Goal: Task Accomplishment & Management: Manage account settings

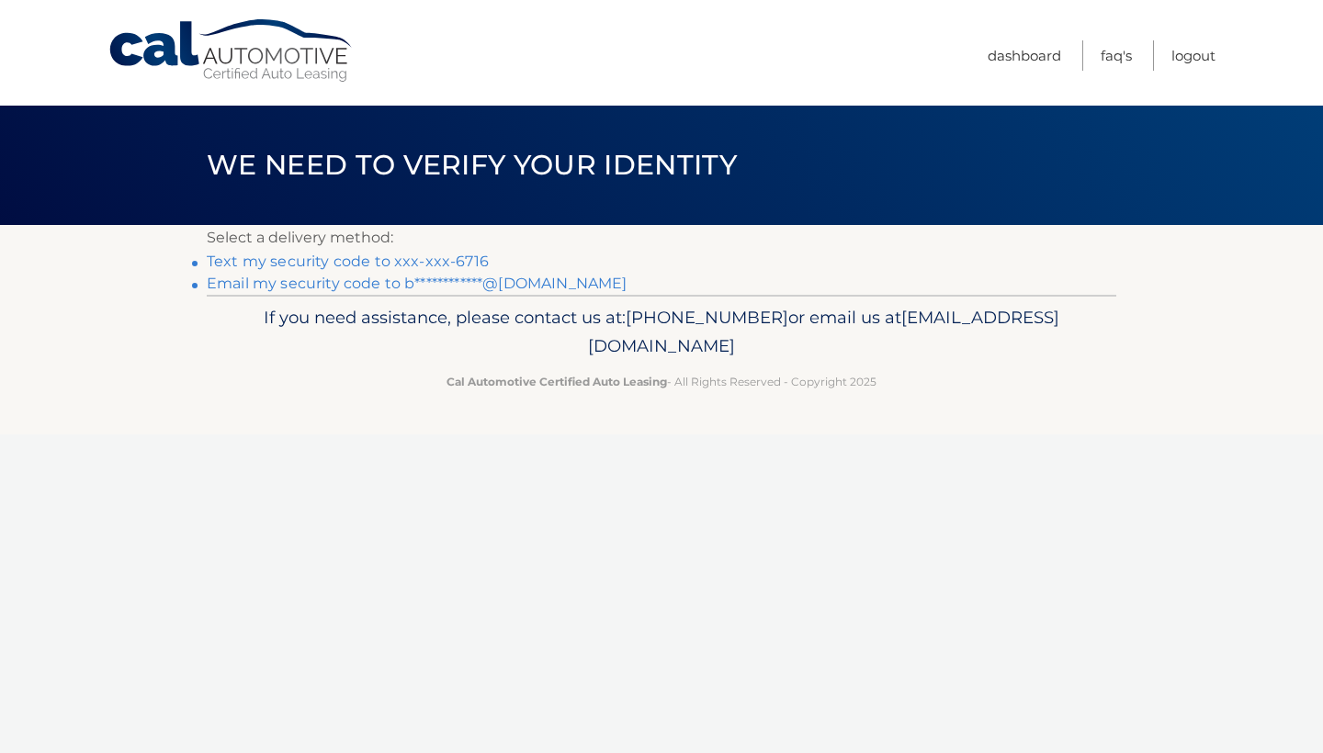
click at [395, 259] on link "Text my security code to xxx-xxx-6716" at bounding box center [348, 261] width 282 height 17
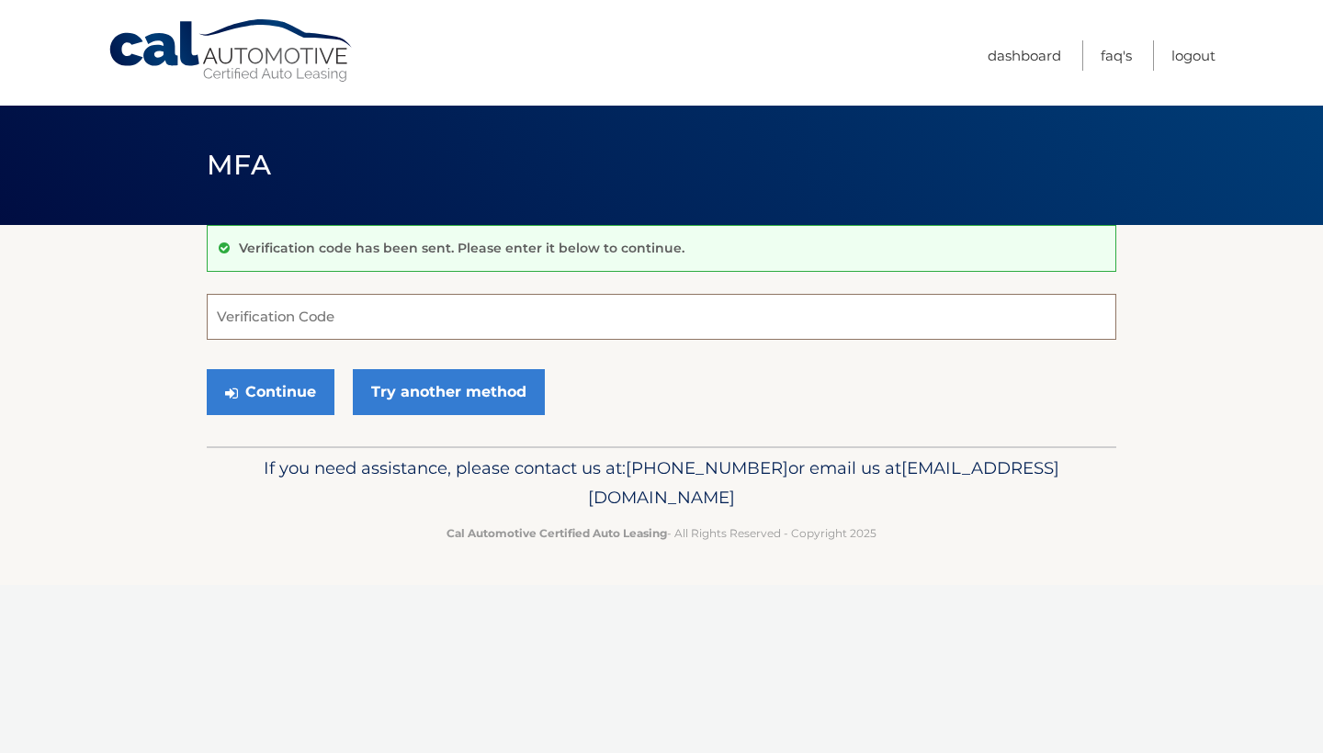
click at [393, 314] on input "Verification Code" at bounding box center [661, 317] width 909 height 46
type input "254151"
click at [288, 396] on button "Continue" at bounding box center [271, 392] width 128 height 46
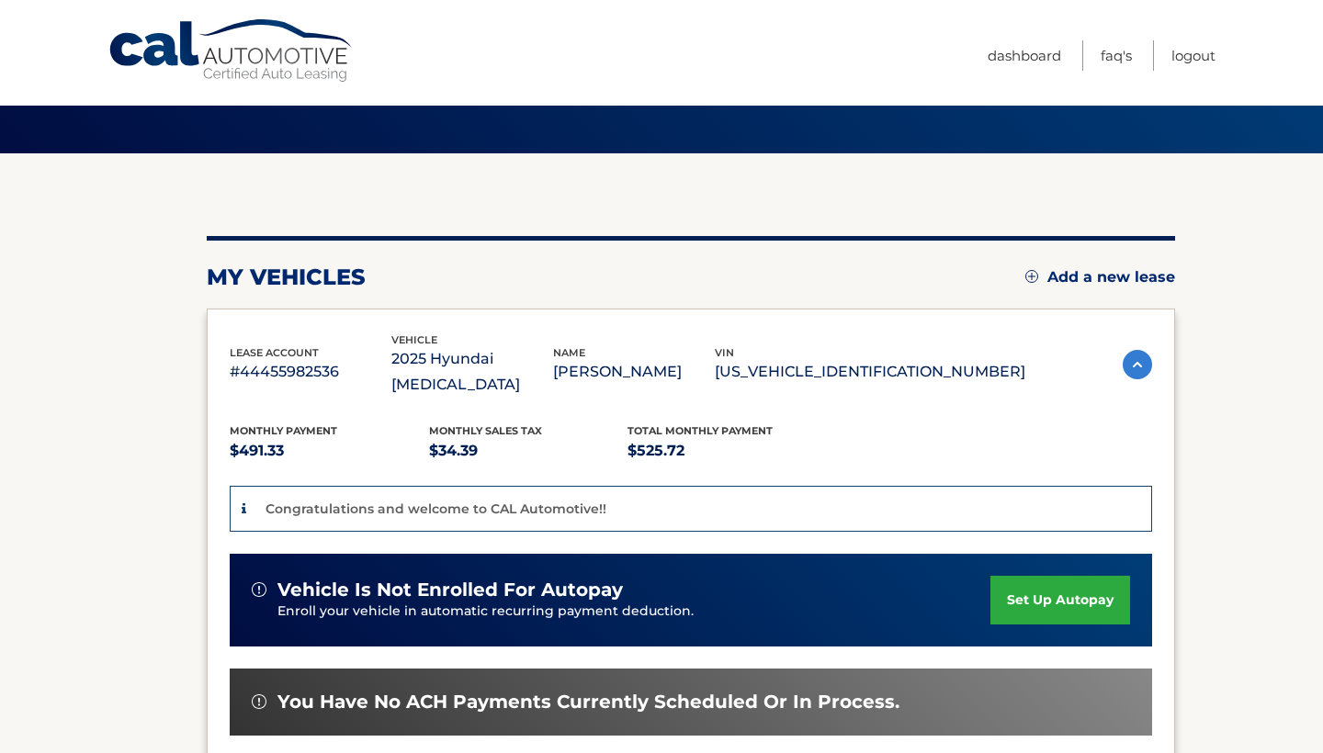
scroll to position [73, 0]
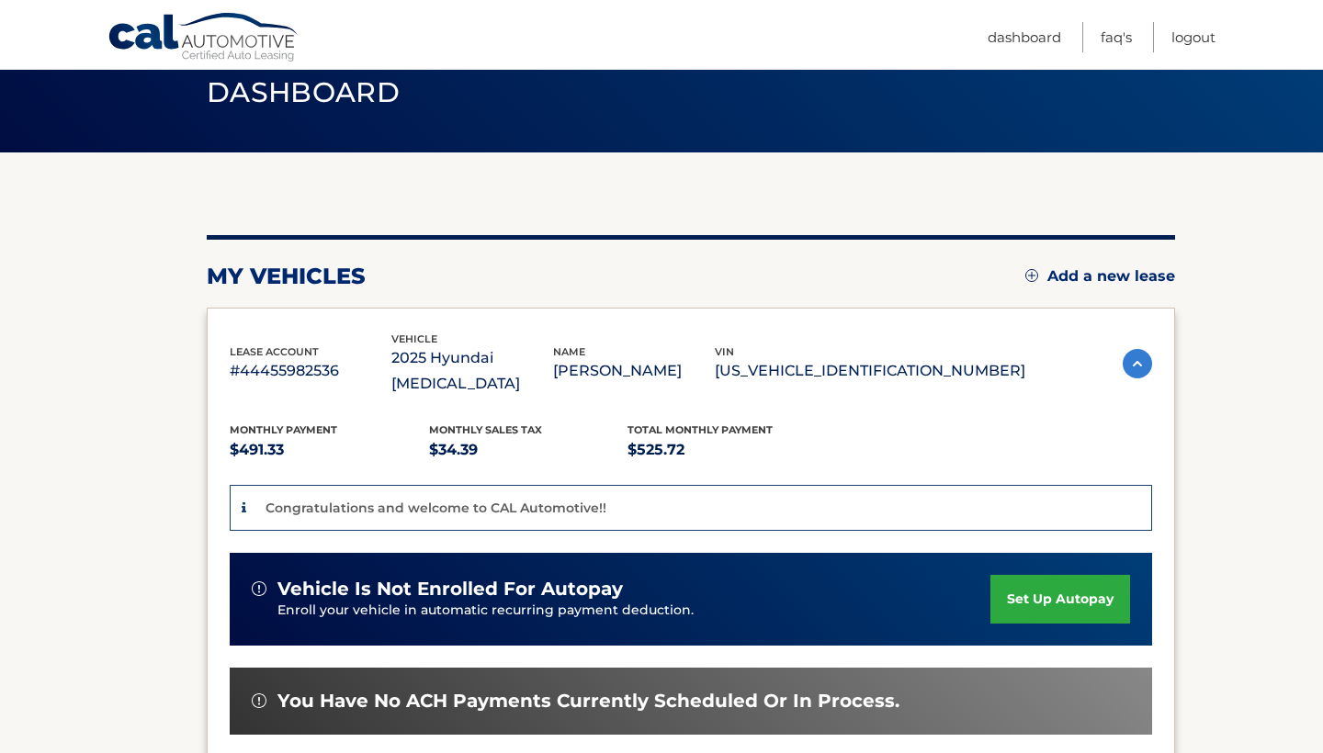
click at [818, 485] on div "Congratulations and welcome to CAL Automotive!!" at bounding box center [691, 508] width 922 height 47
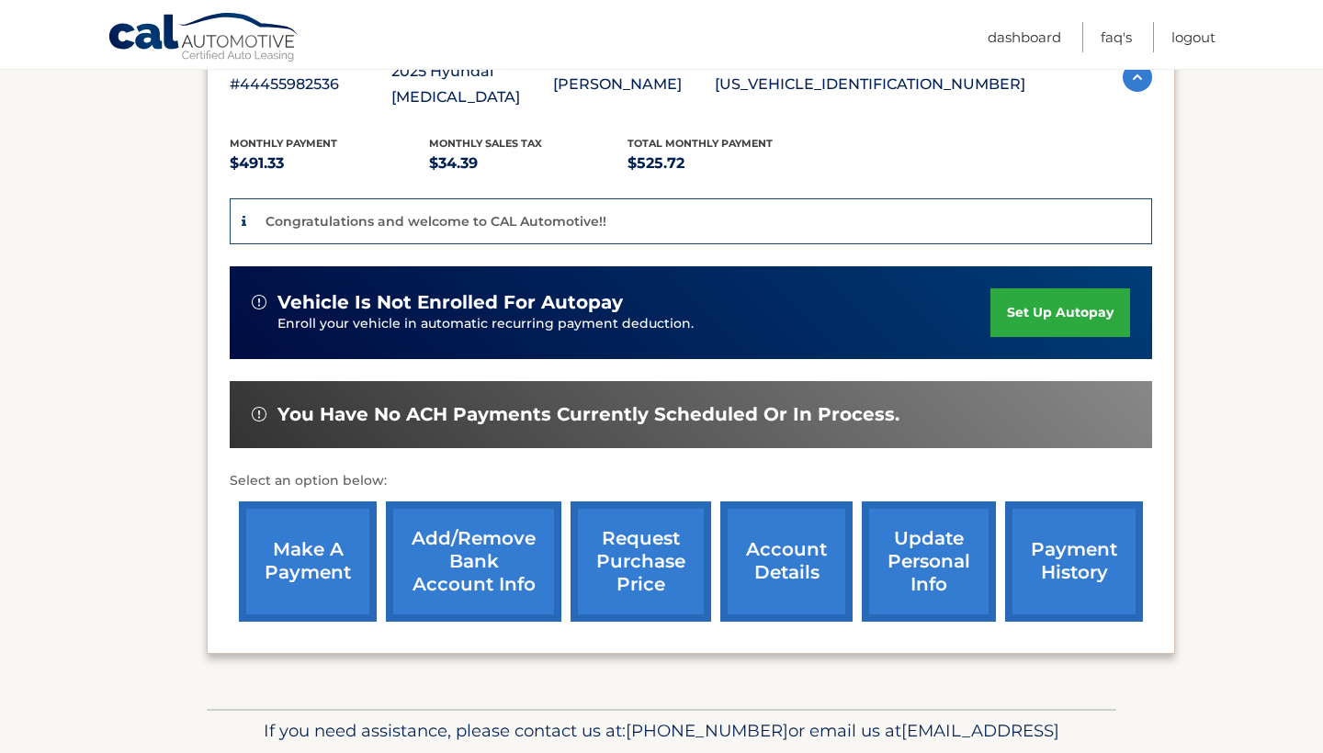
scroll to position [363, 0]
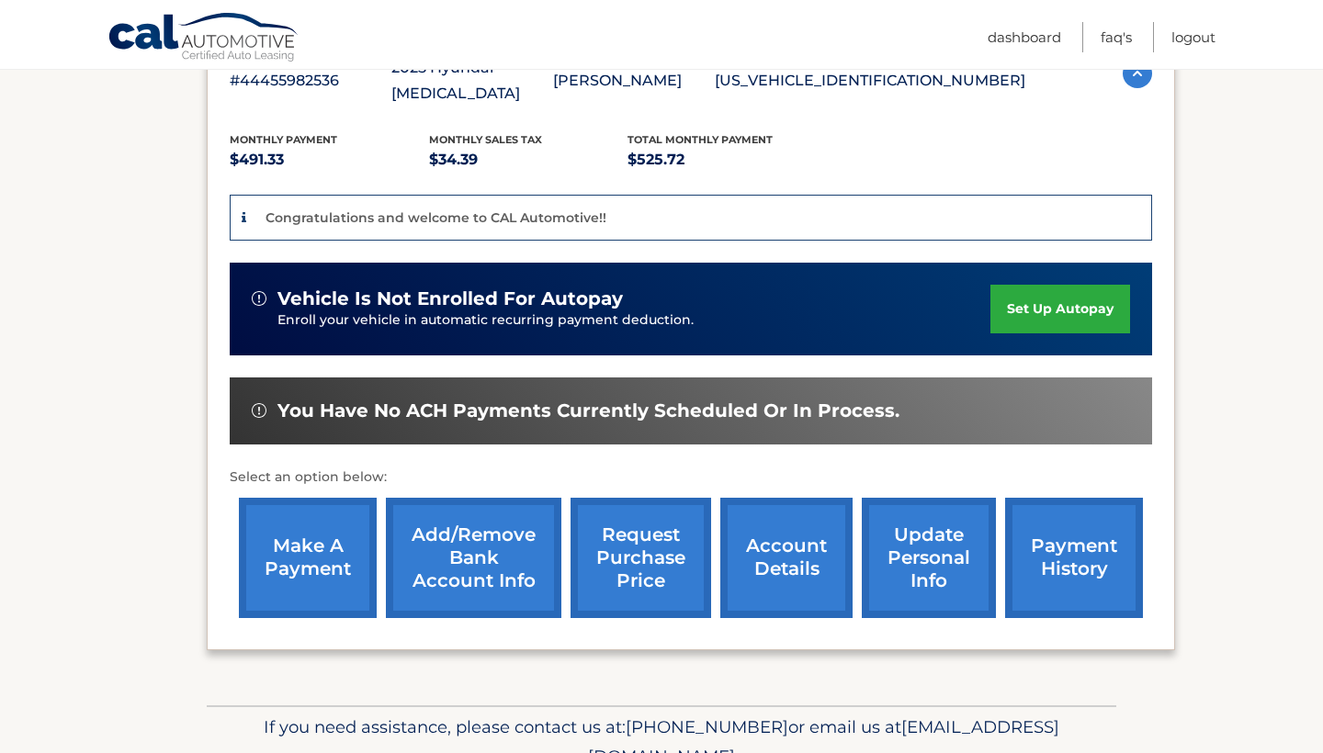
click at [464, 549] on link "Add/Remove bank account info" at bounding box center [473, 558] width 175 height 120
click at [280, 510] on link "make a payment" at bounding box center [308, 558] width 138 height 120
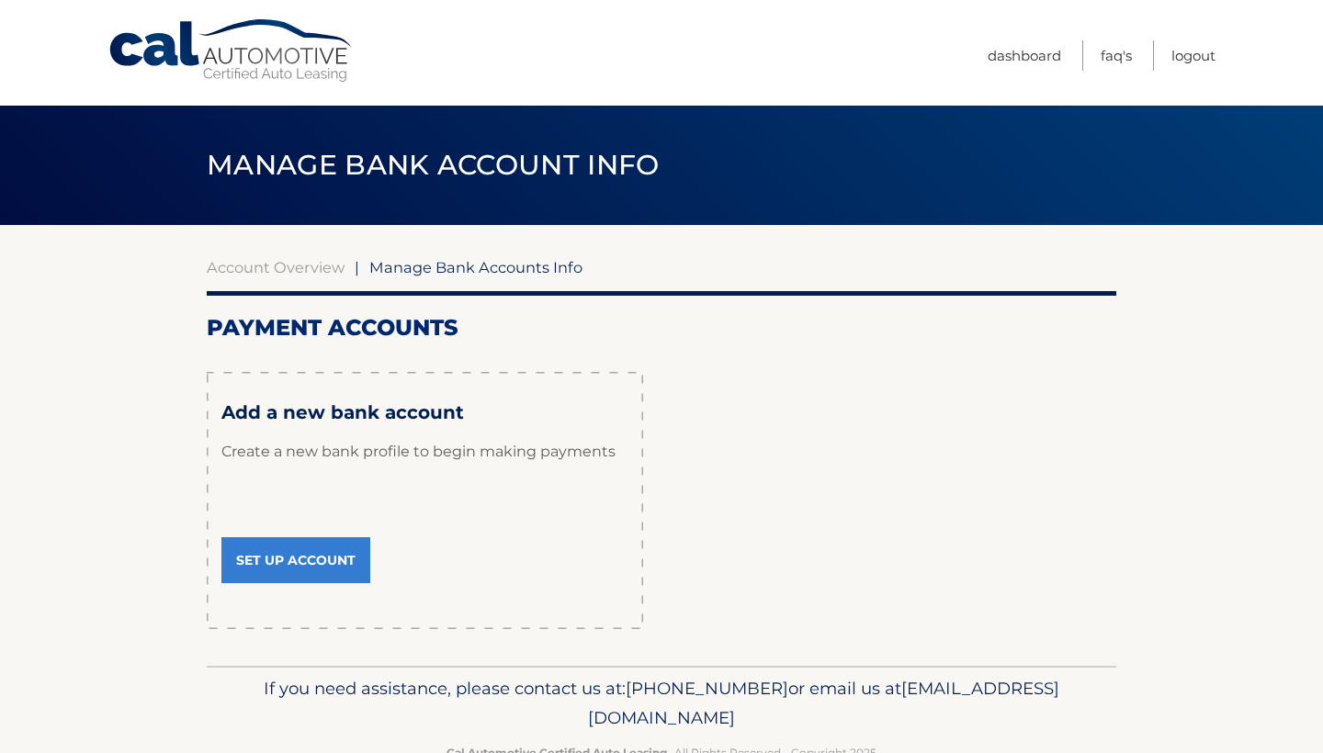
click at [334, 564] on link "Set Up Account" at bounding box center [295, 560] width 149 height 46
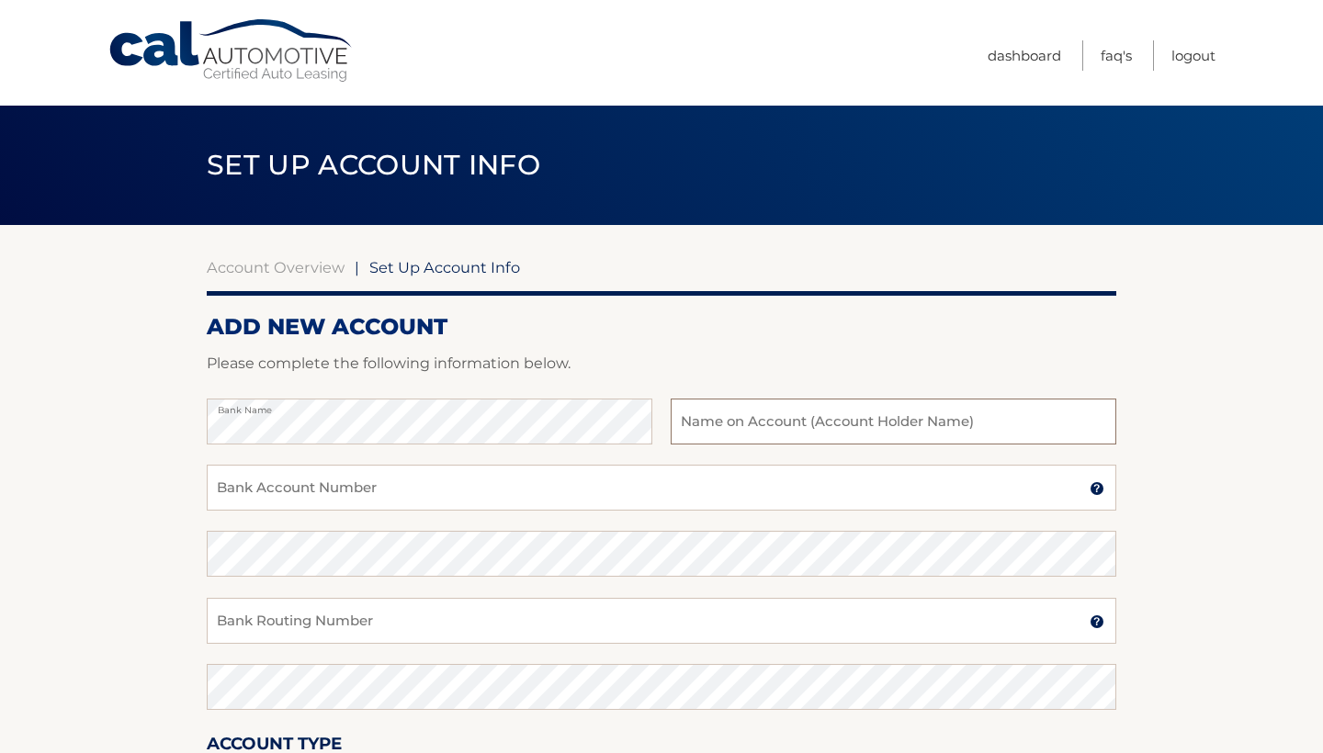
click at [769, 414] on input "text" at bounding box center [894, 422] width 446 height 46
type input "willie Britt"
drag, startPoint x: 753, startPoint y: 465, endPoint x: 680, endPoint y: 491, distance: 78.2
click at [680, 491] on input "Bank Account Number" at bounding box center [661, 488] width 909 height 46
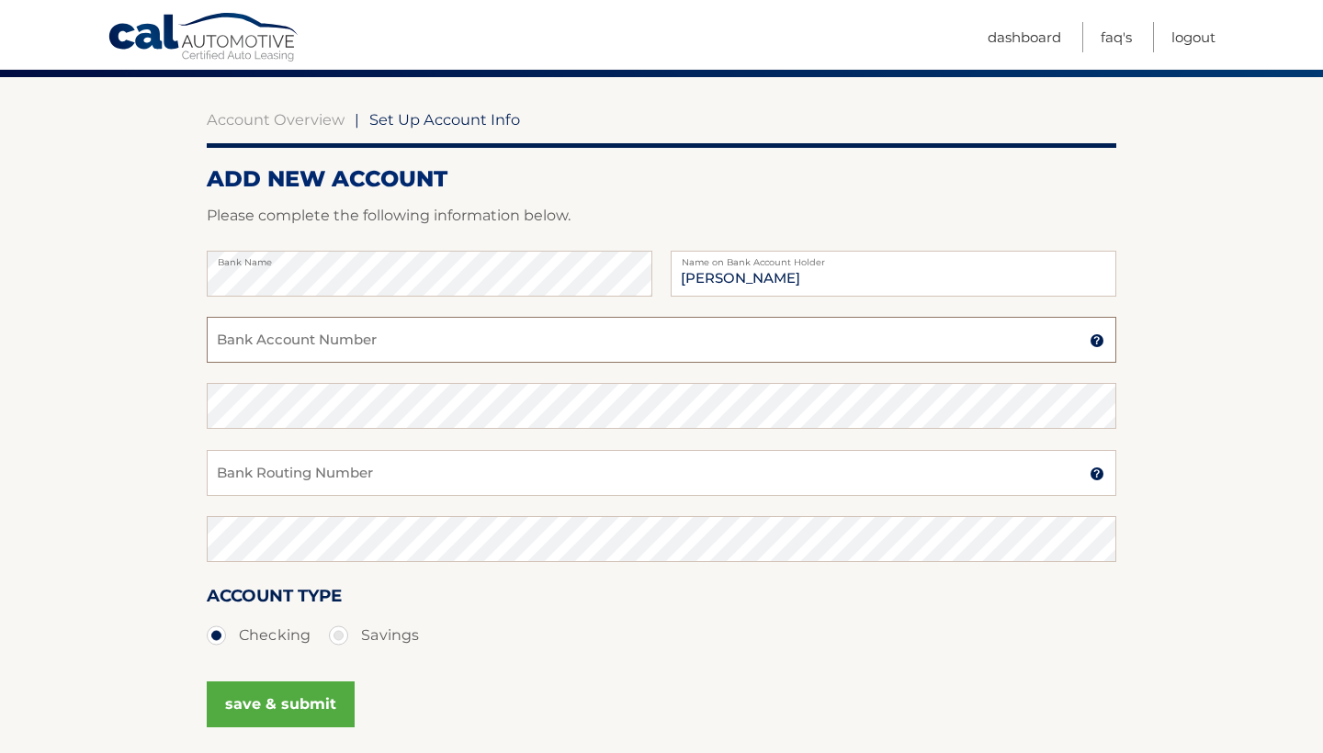
scroll to position [220, 0]
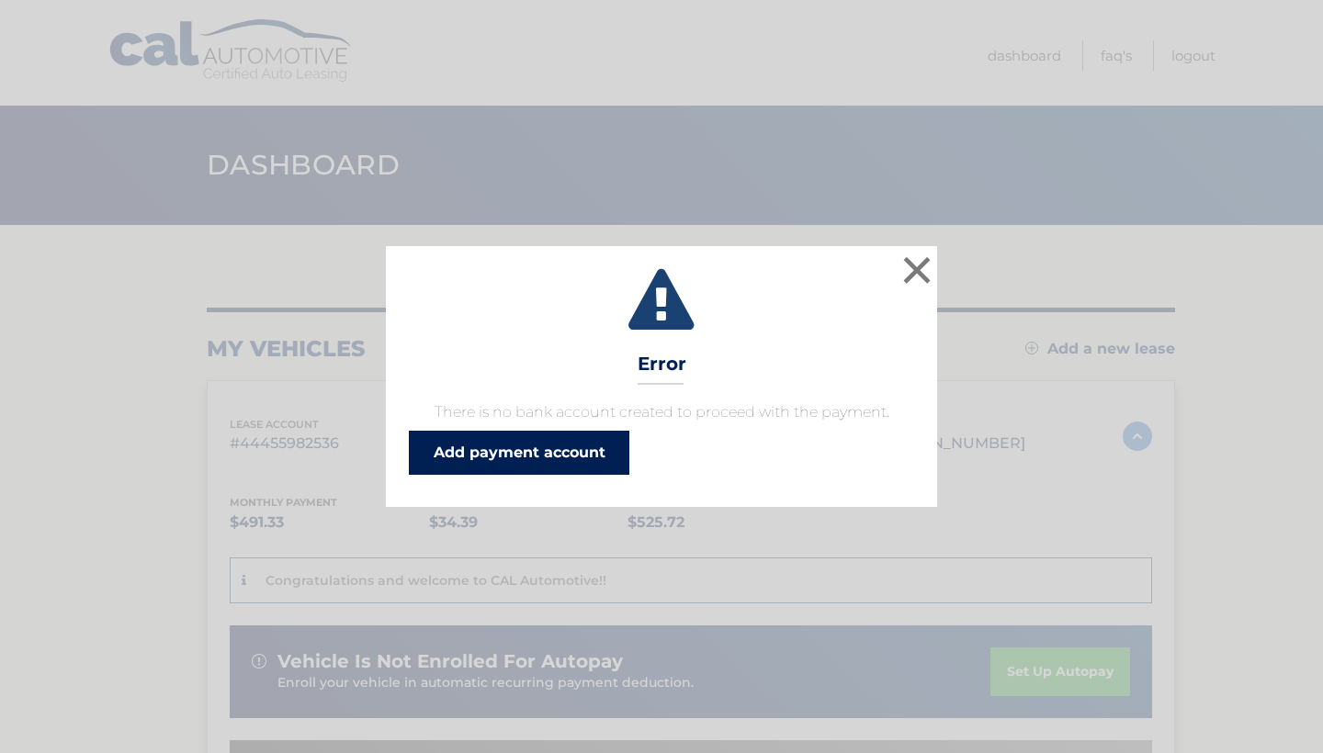
click at [577, 448] on link "Add payment account" at bounding box center [519, 453] width 220 height 44
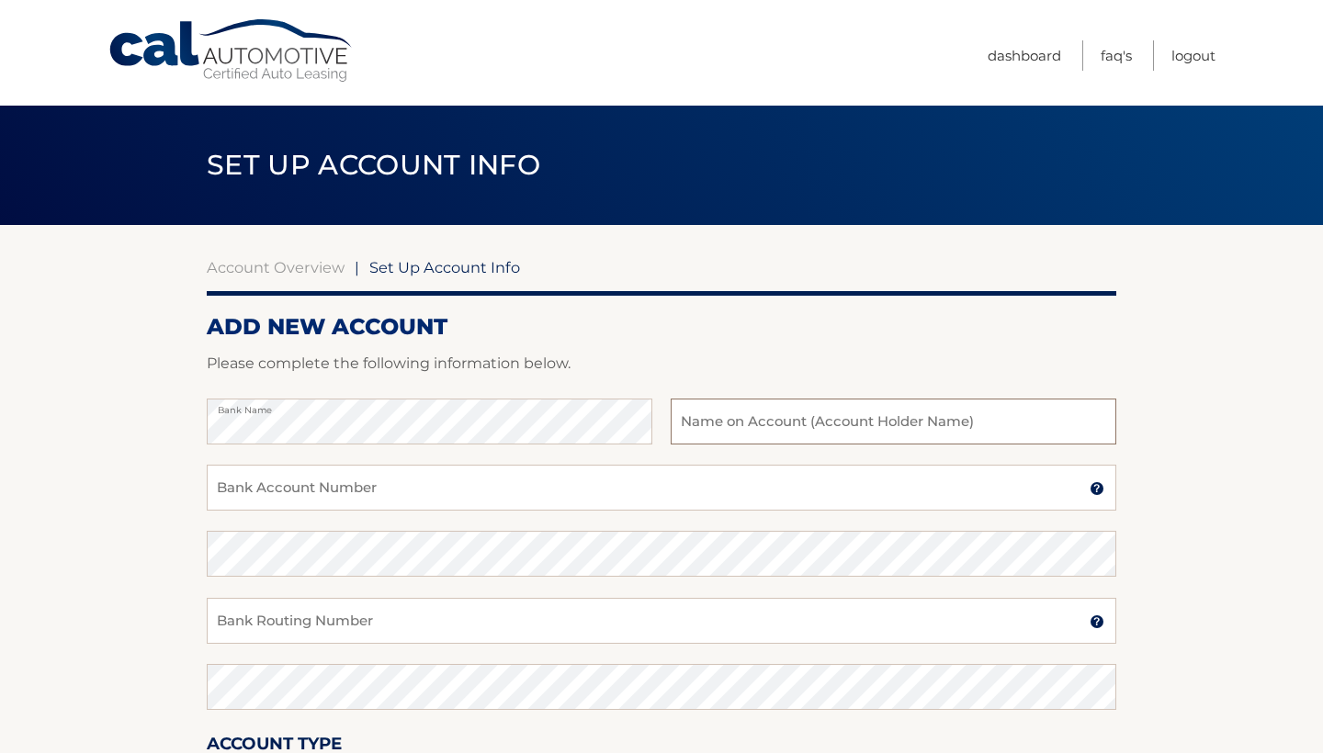
click at [772, 419] on input "text" at bounding box center [894, 422] width 446 height 46
type input "[PERSON_NAME]"
drag, startPoint x: 711, startPoint y: 443, endPoint x: 649, endPoint y: 481, distance: 72.6
click at [649, 481] on input "Bank Account Number" at bounding box center [661, 488] width 909 height 46
click at [277, 497] on input "4369380632" at bounding box center [661, 488] width 909 height 46
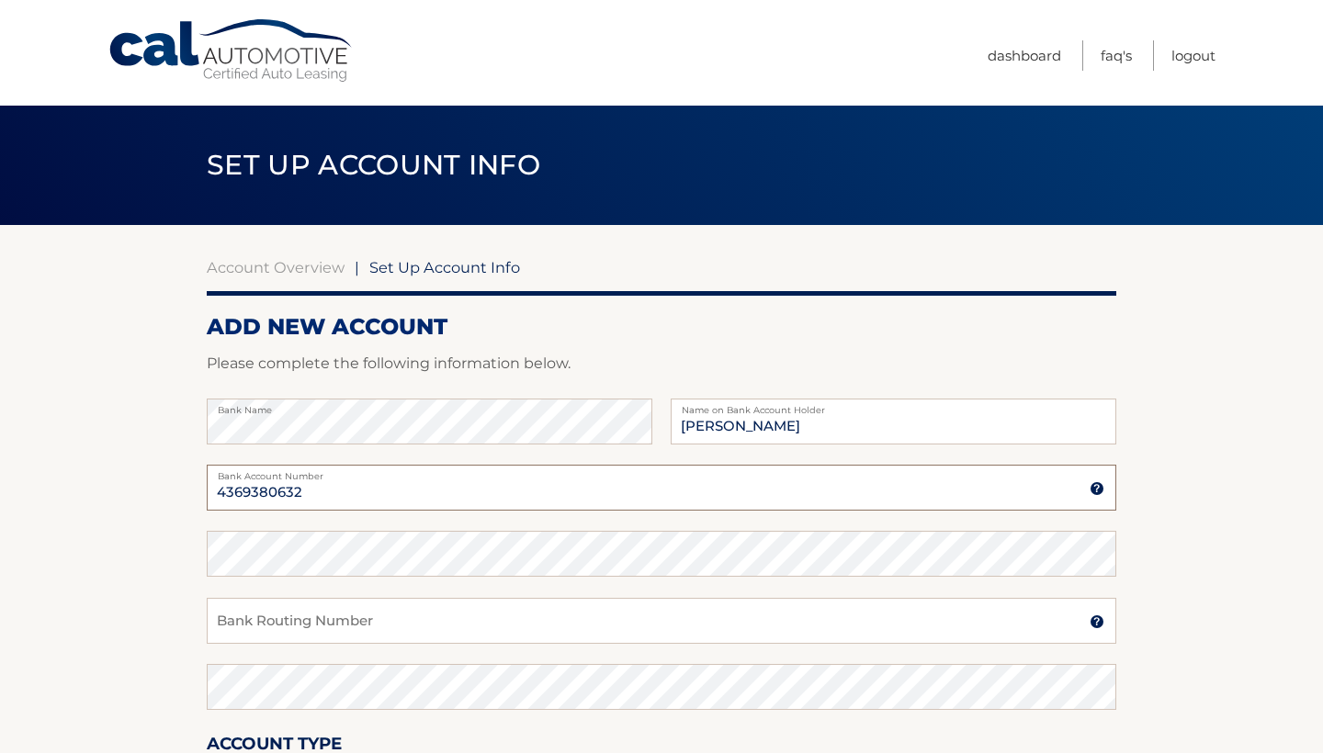
click at [277, 497] on input "4369380632" at bounding box center [661, 488] width 909 height 46
click at [270, 489] on input "4369380632" at bounding box center [661, 488] width 909 height 46
type input "4369380632"
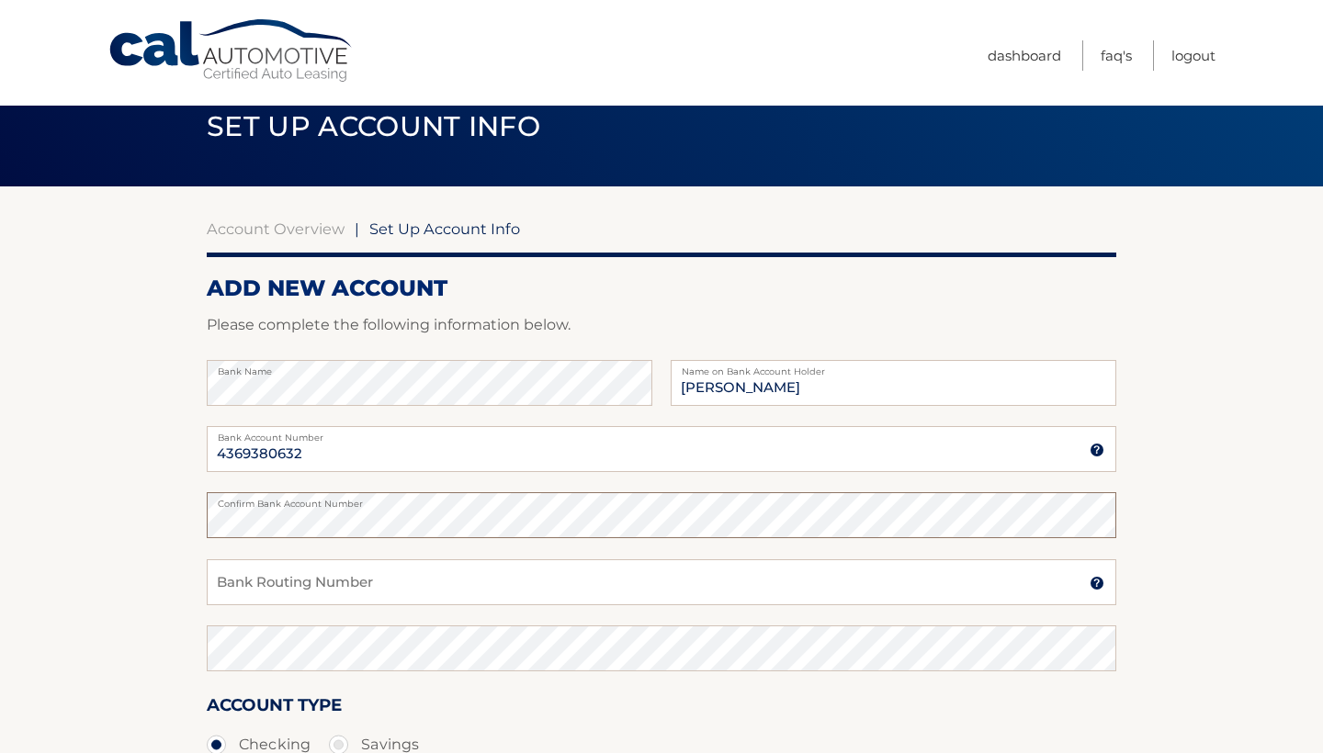
scroll to position [39, 0]
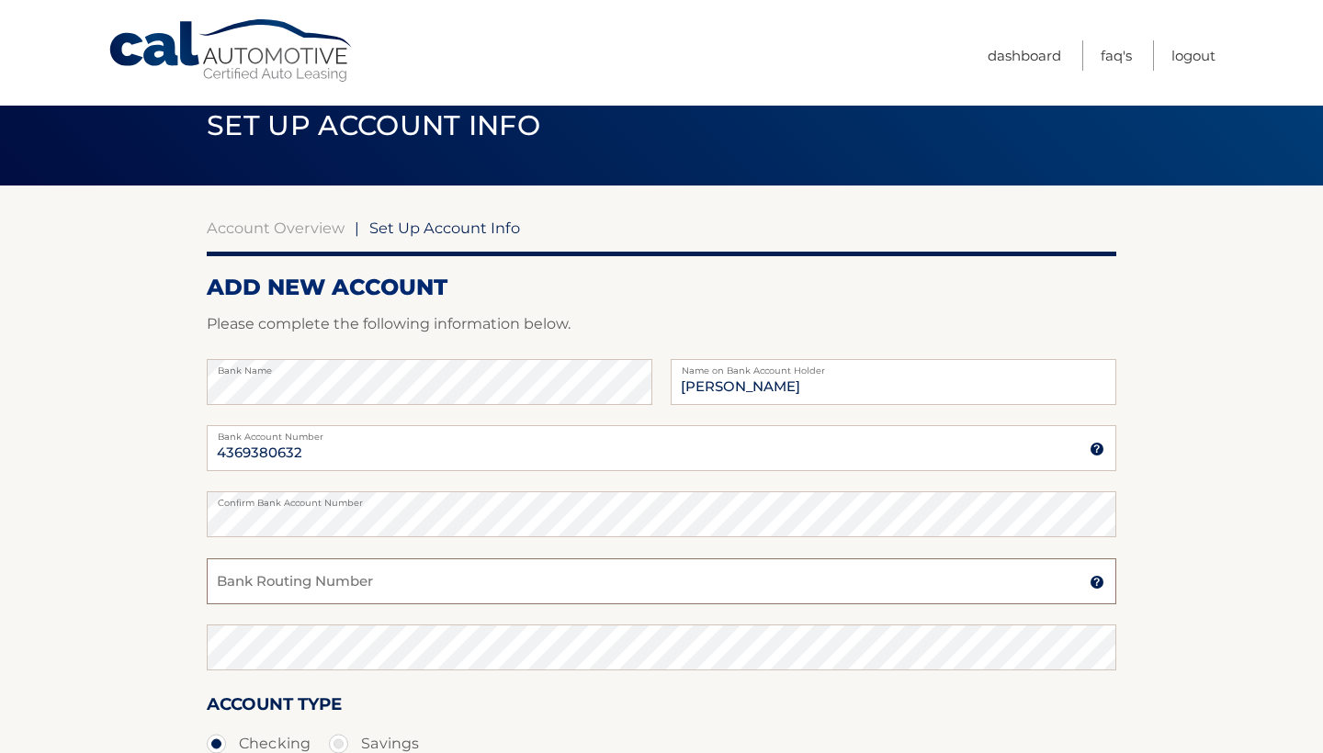
click at [316, 585] on input "Bank Routing Number" at bounding box center [661, 581] width 909 height 46
click at [276, 576] on input "067014822" at bounding box center [661, 581] width 909 height 46
type input "067014822"
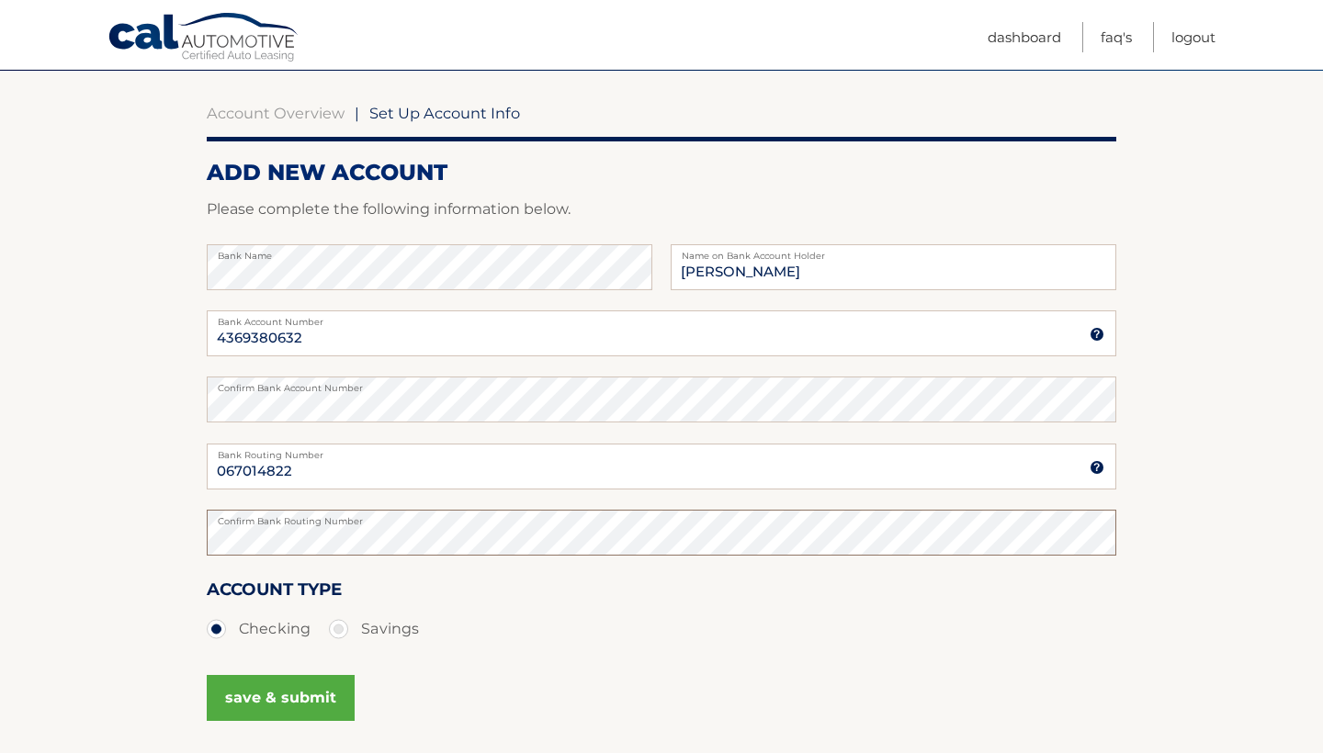
scroll to position [168, 0]
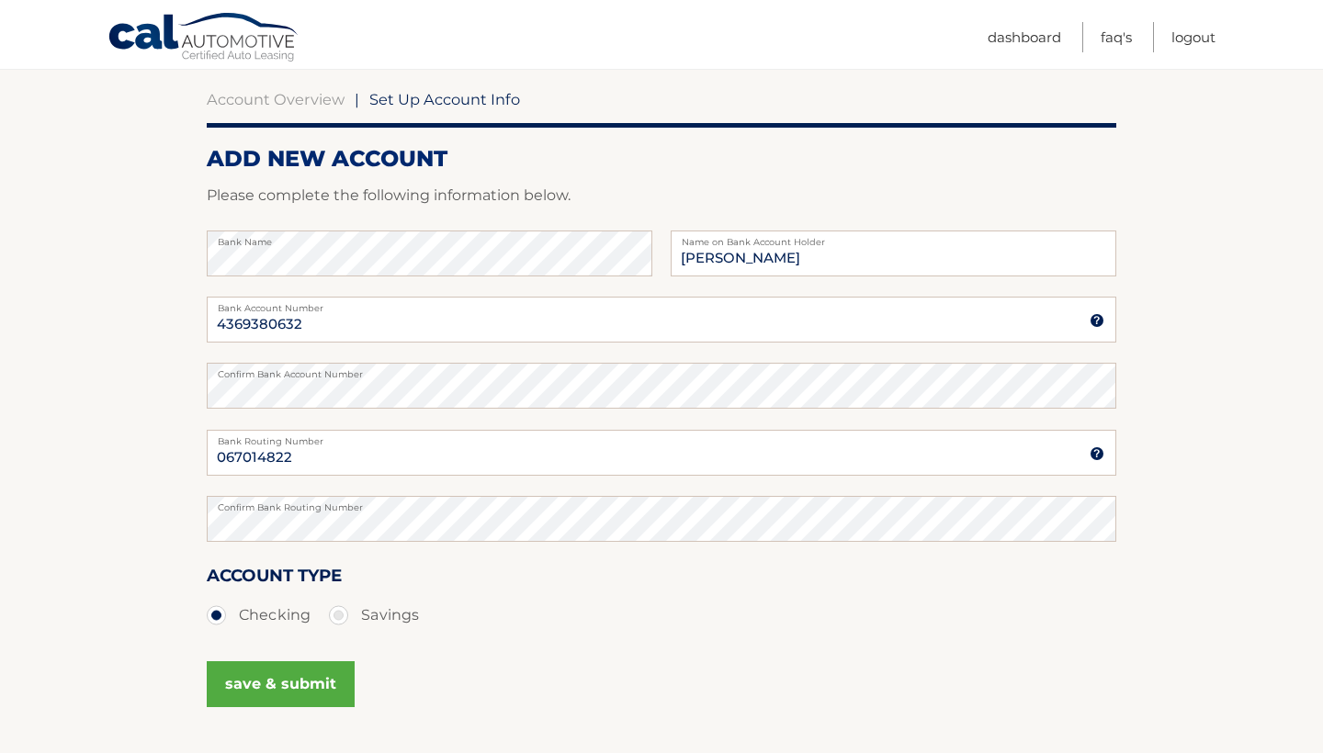
click at [311, 681] on button "save & submit" at bounding box center [281, 684] width 148 height 46
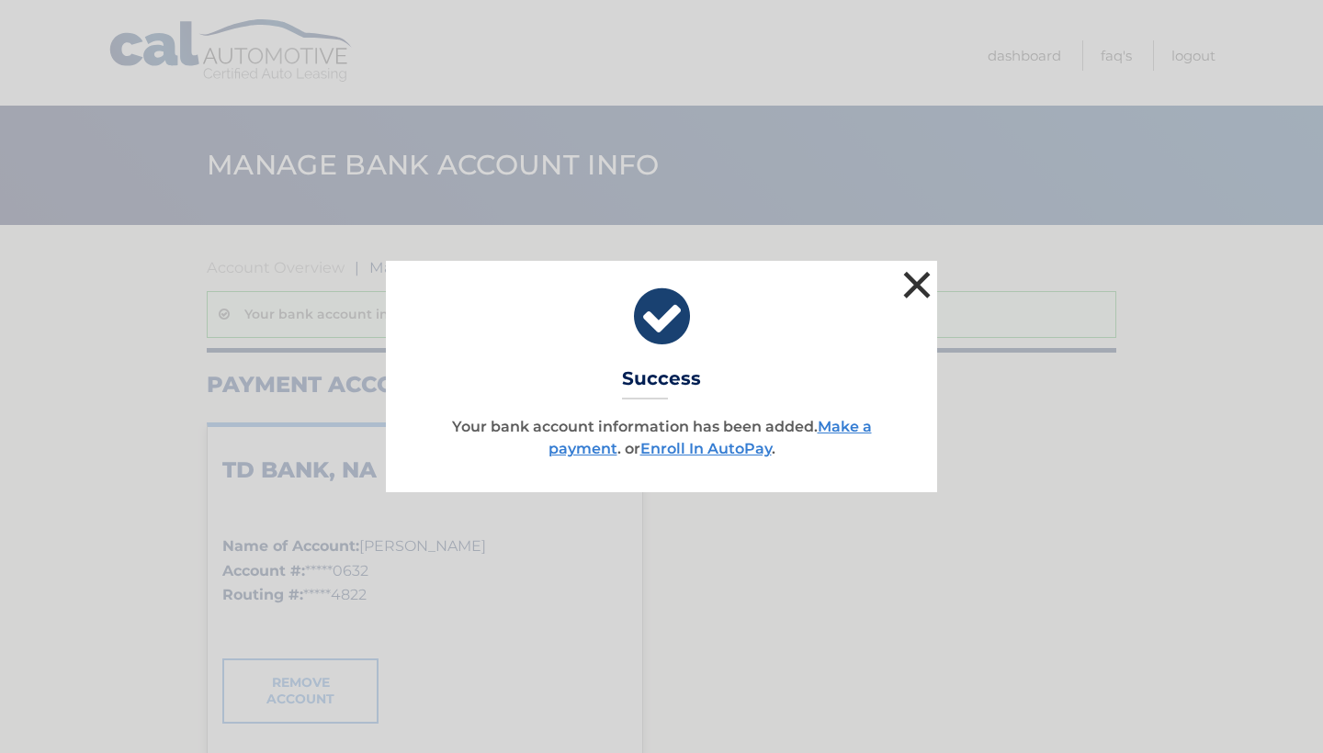
click at [920, 288] on button "×" at bounding box center [916, 284] width 37 height 37
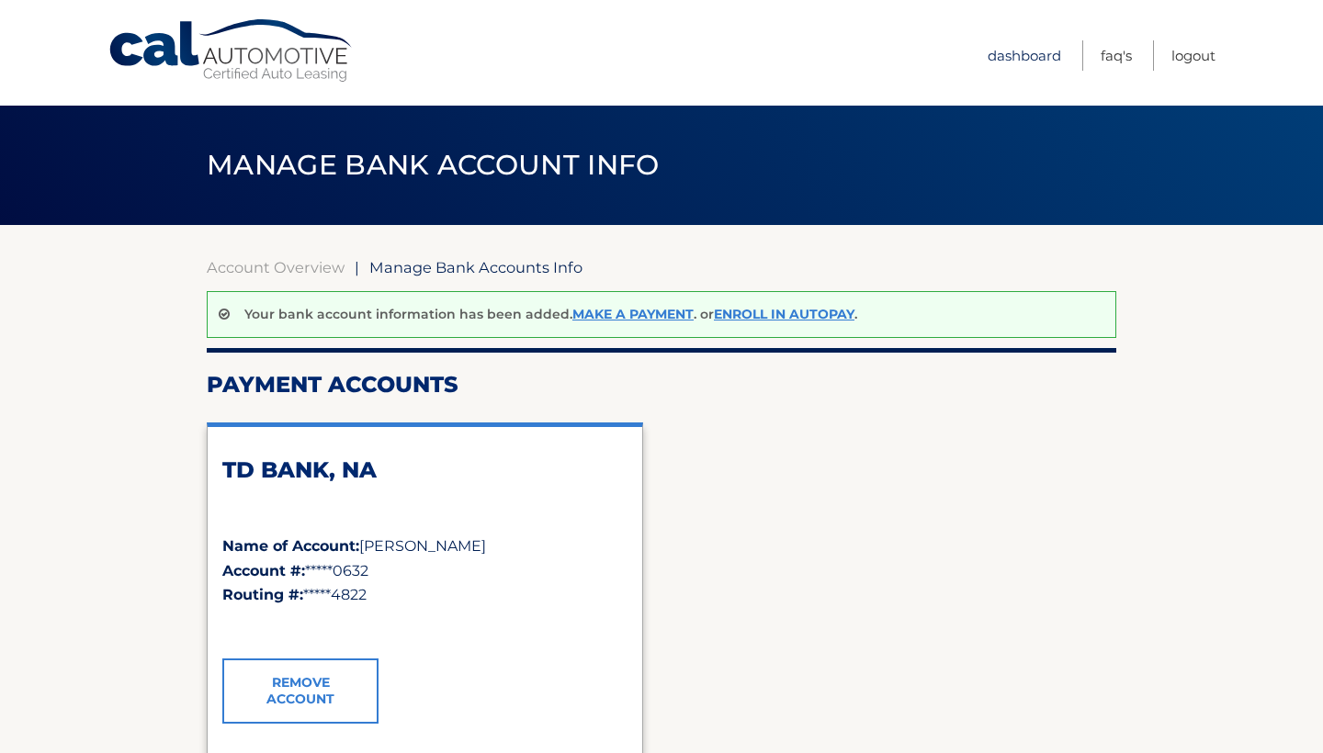
click at [1033, 51] on link "Dashboard" at bounding box center [1023, 55] width 73 height 30
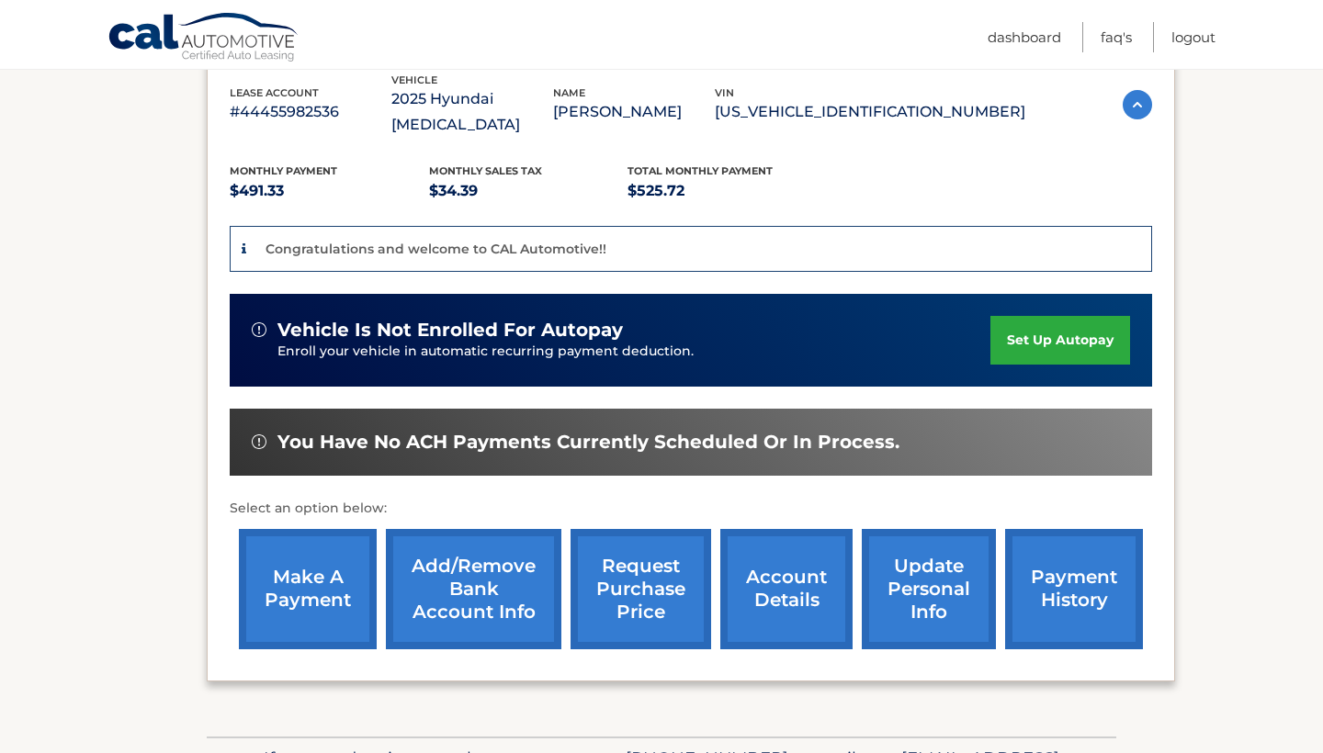
scroll to position [353, 0]
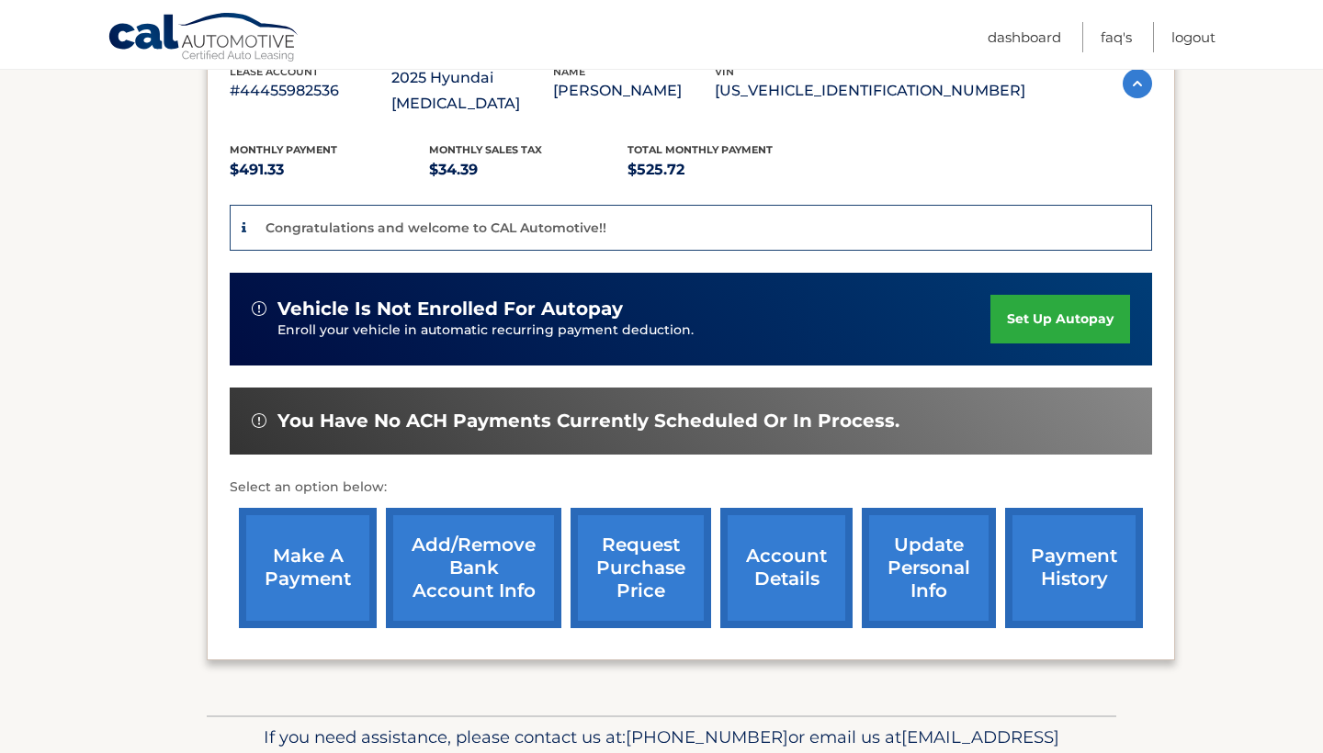
click at [795, 520] on link "account details" at bounding box center [786, 568] width 132 height 120
click at [797, 508] on link "account details" at bounding box center [786, 568] width 132 height 120
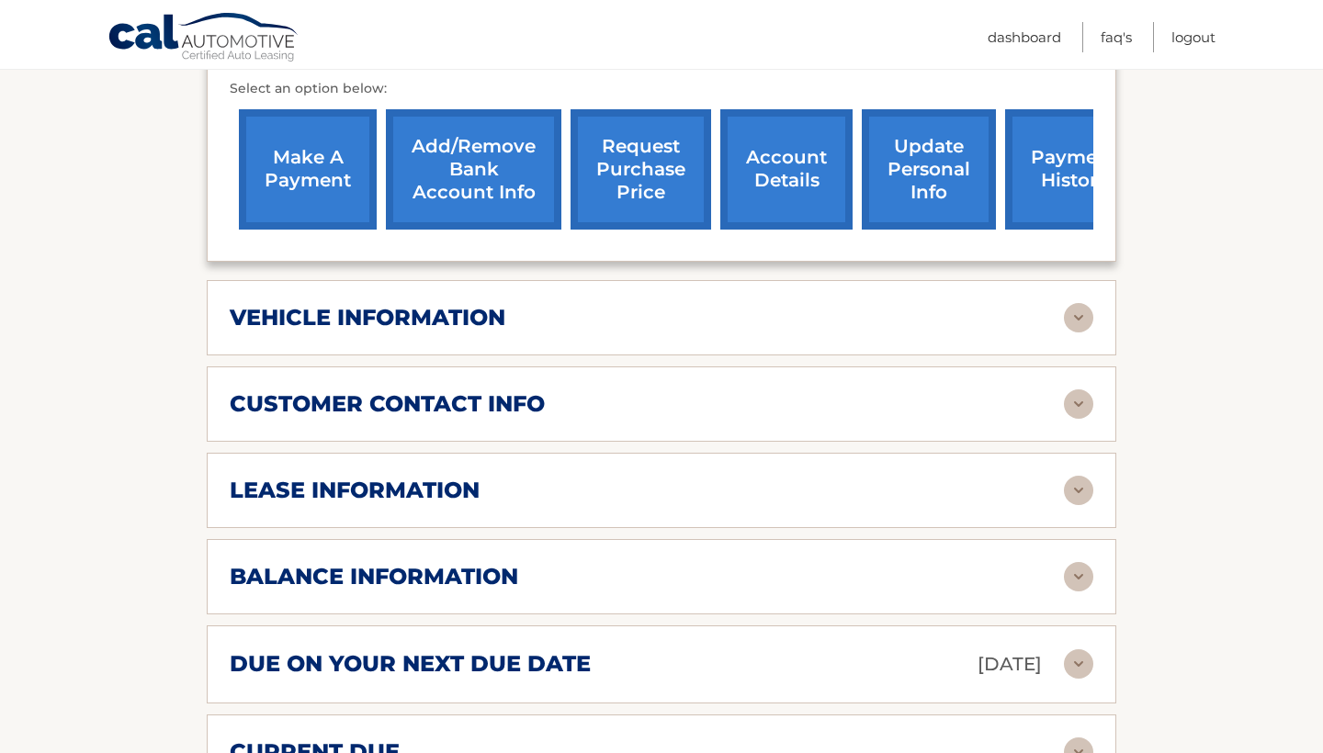
scroll to position [708, 0]
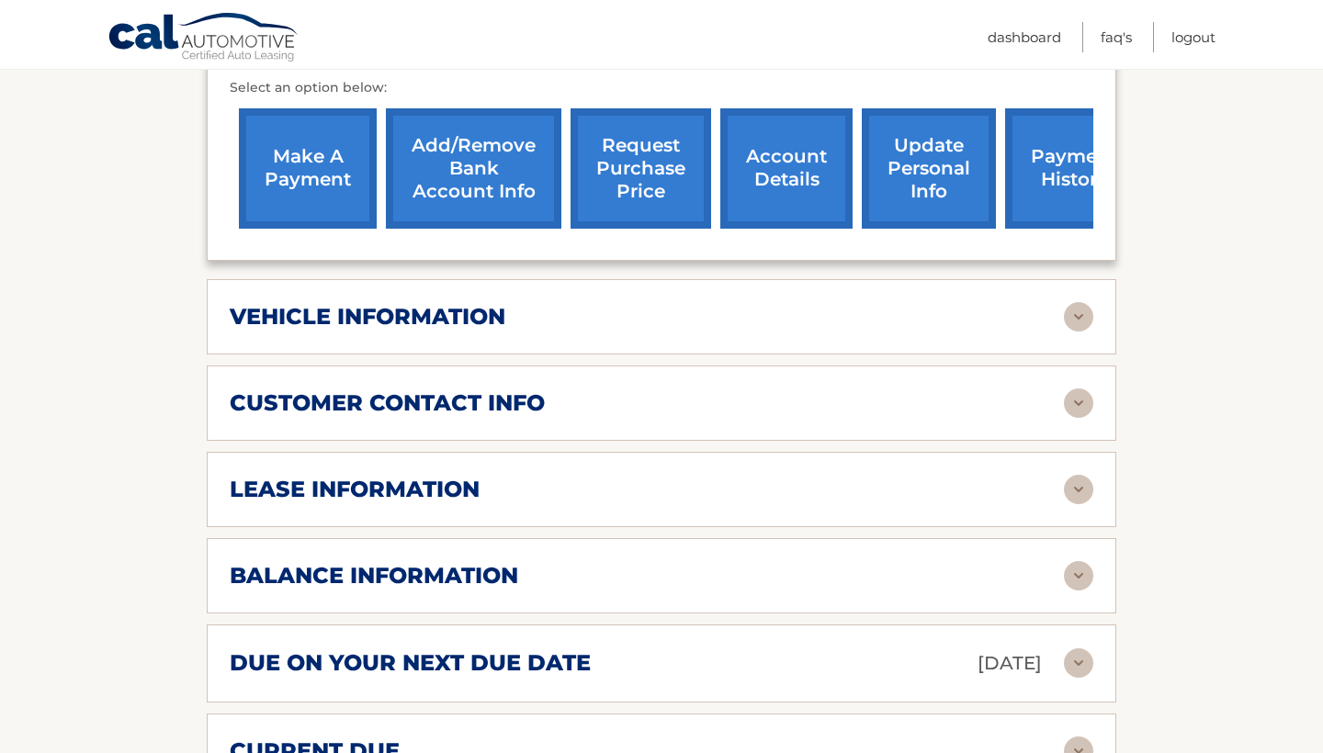
click at [1072, 389] on img at bounding box center [1078, 403] width 29 height 29
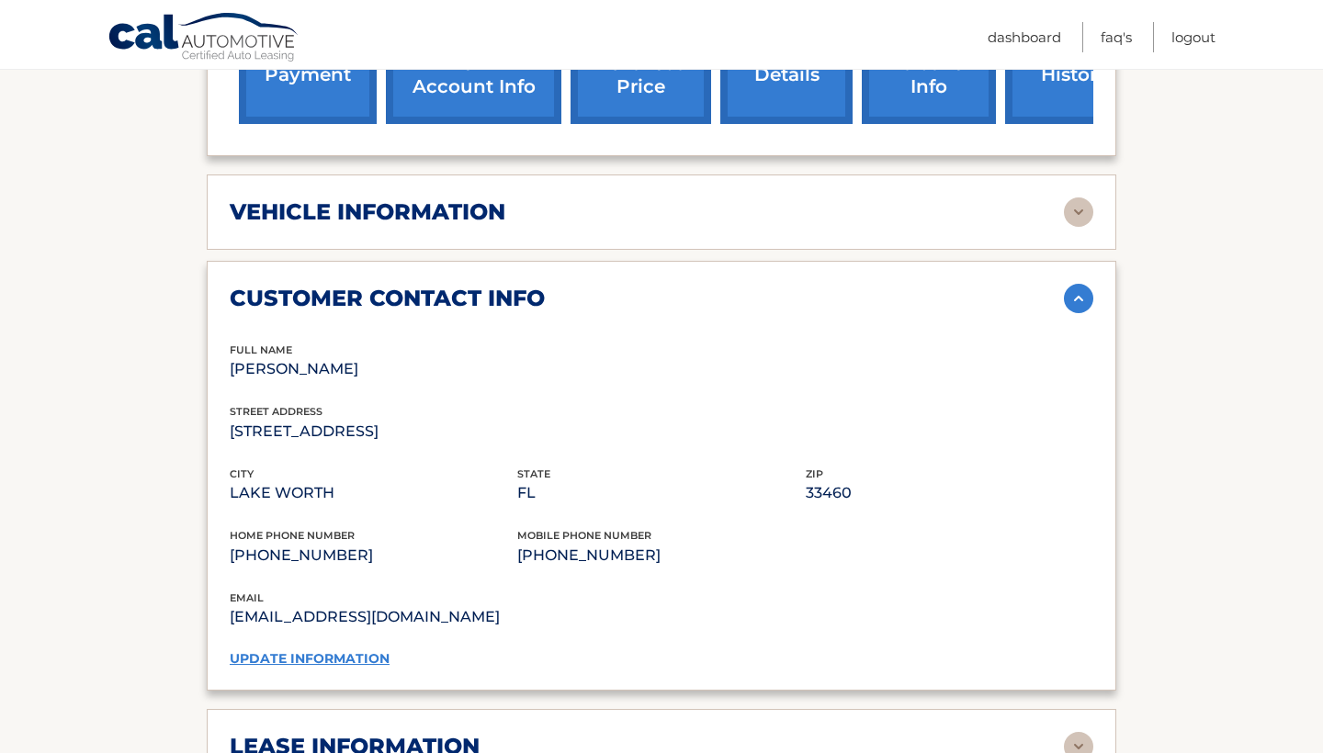
scroll to position [815, 0]
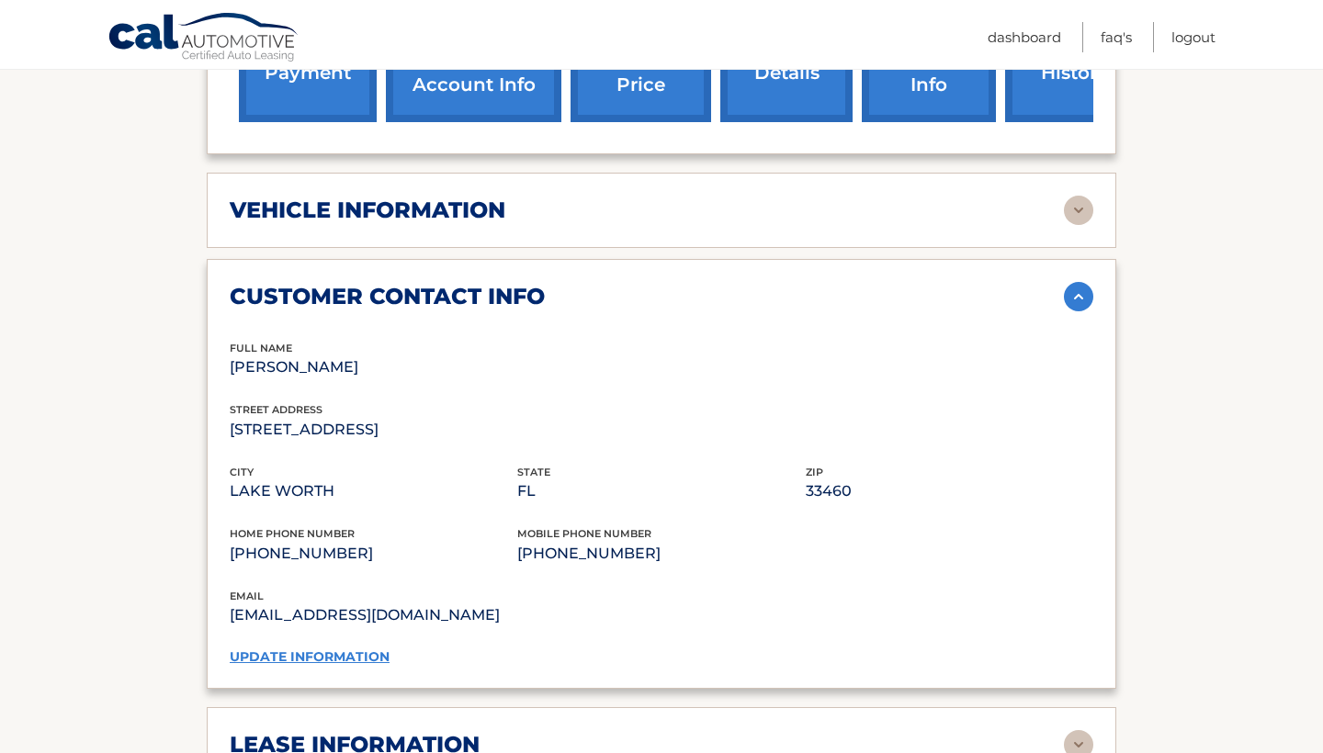
click at [360, 649] on link "update information" at bounding box center [310, 657] width 160 height 17
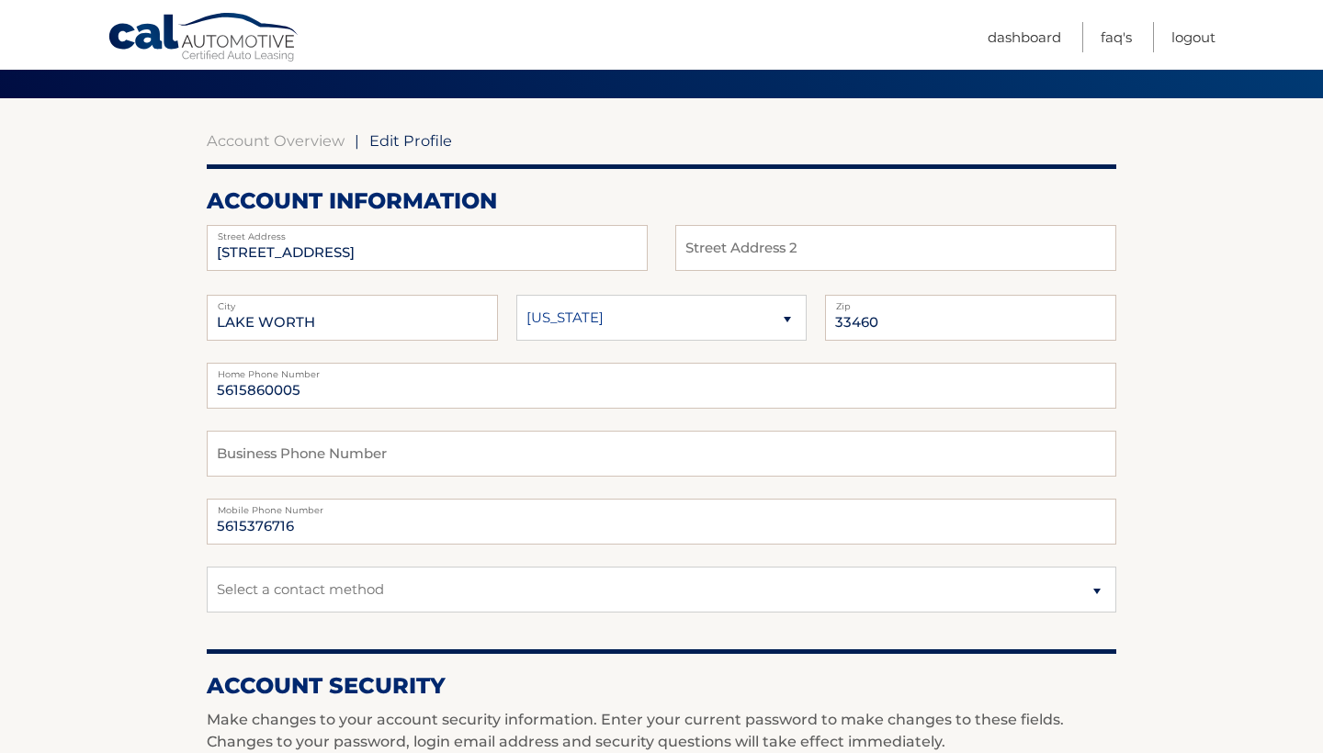
scroll to position [129, 0]
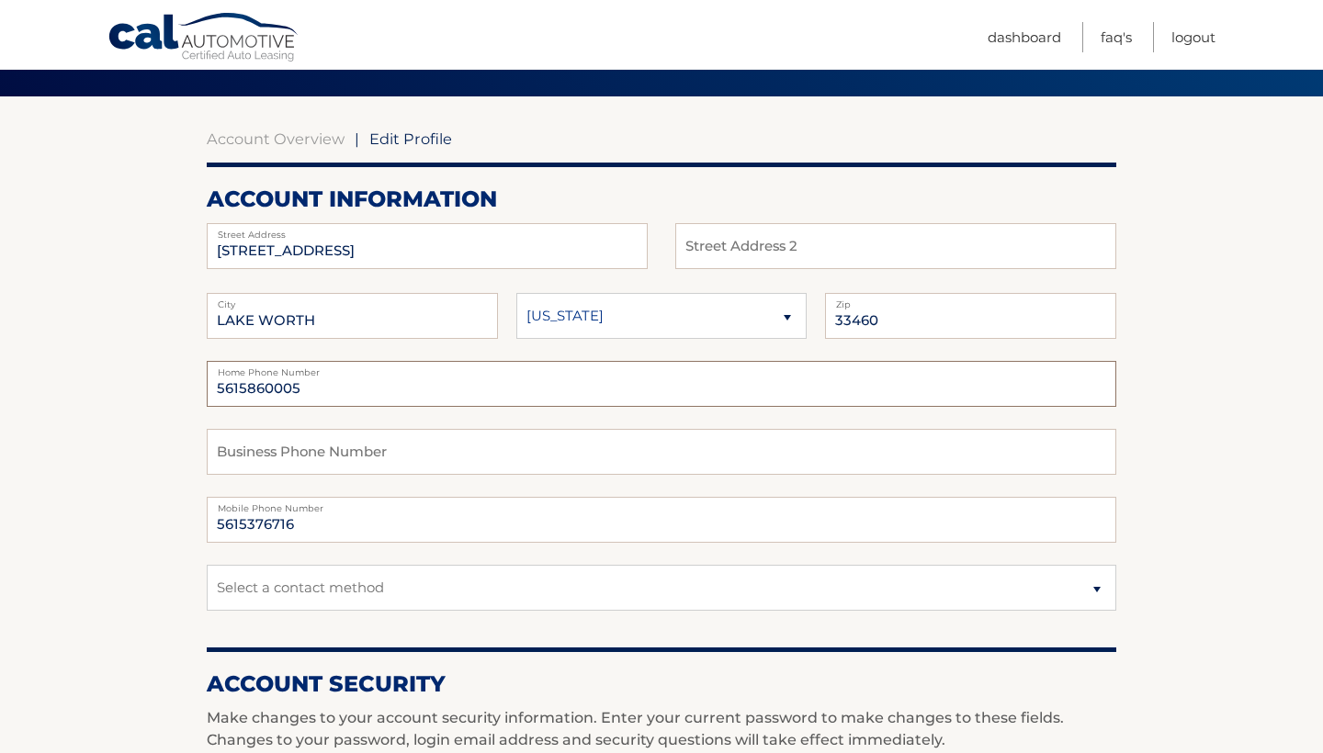
click at [487, 389] on input "5615860005" at bounding box center [661, 384] width 909 height 46
type input "5"
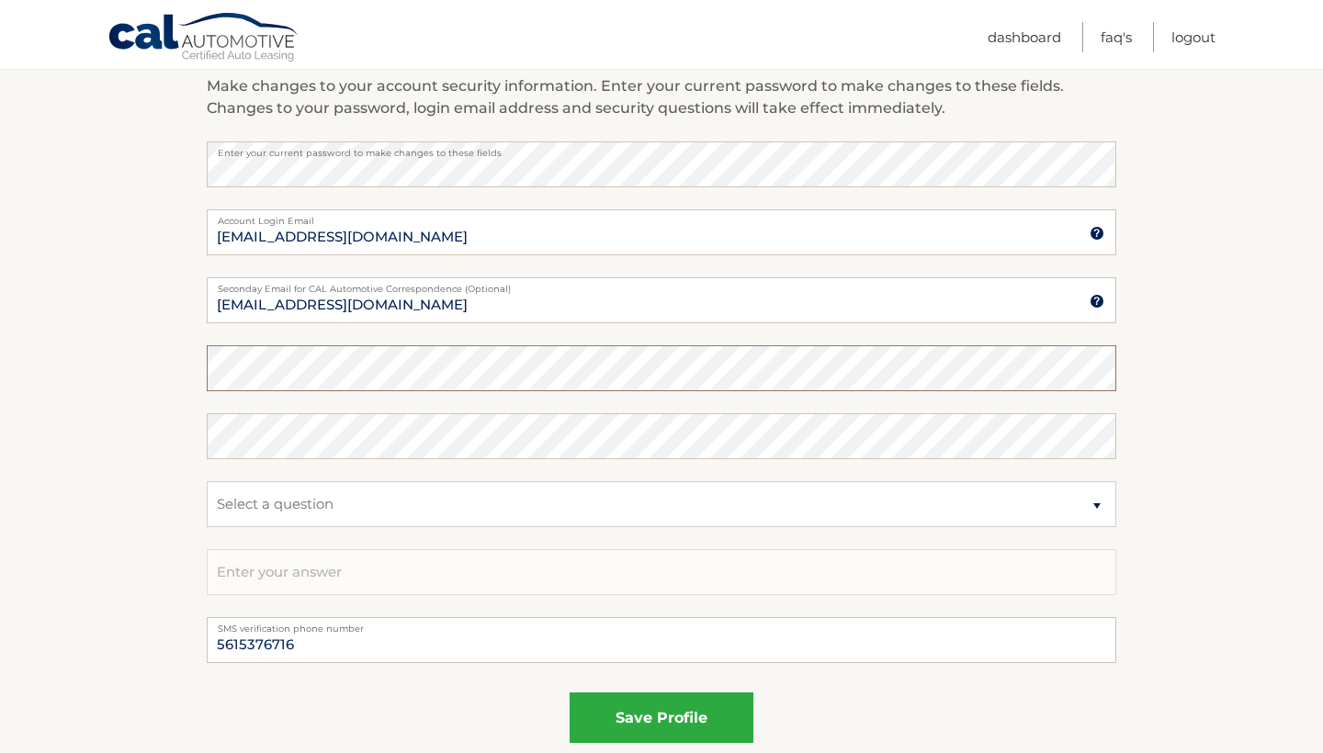
scroll to position [762, 0]
select select "2"
click at [418, 569] on input "text" at bounding box center [661, 571] width 909 height 46
type input "r"
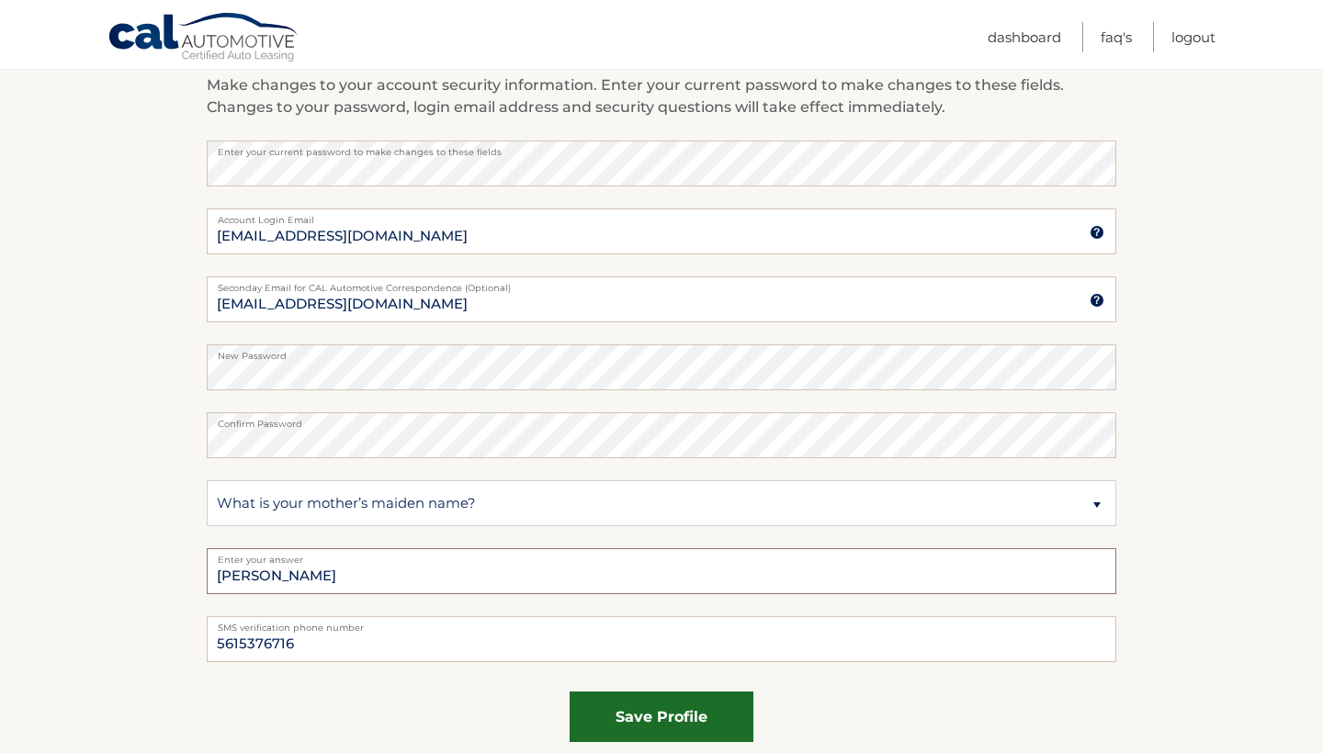
type input "Ruth"
click at [624, 729] on button "save profile" at bounding box center [662, 717] width 184 height 51
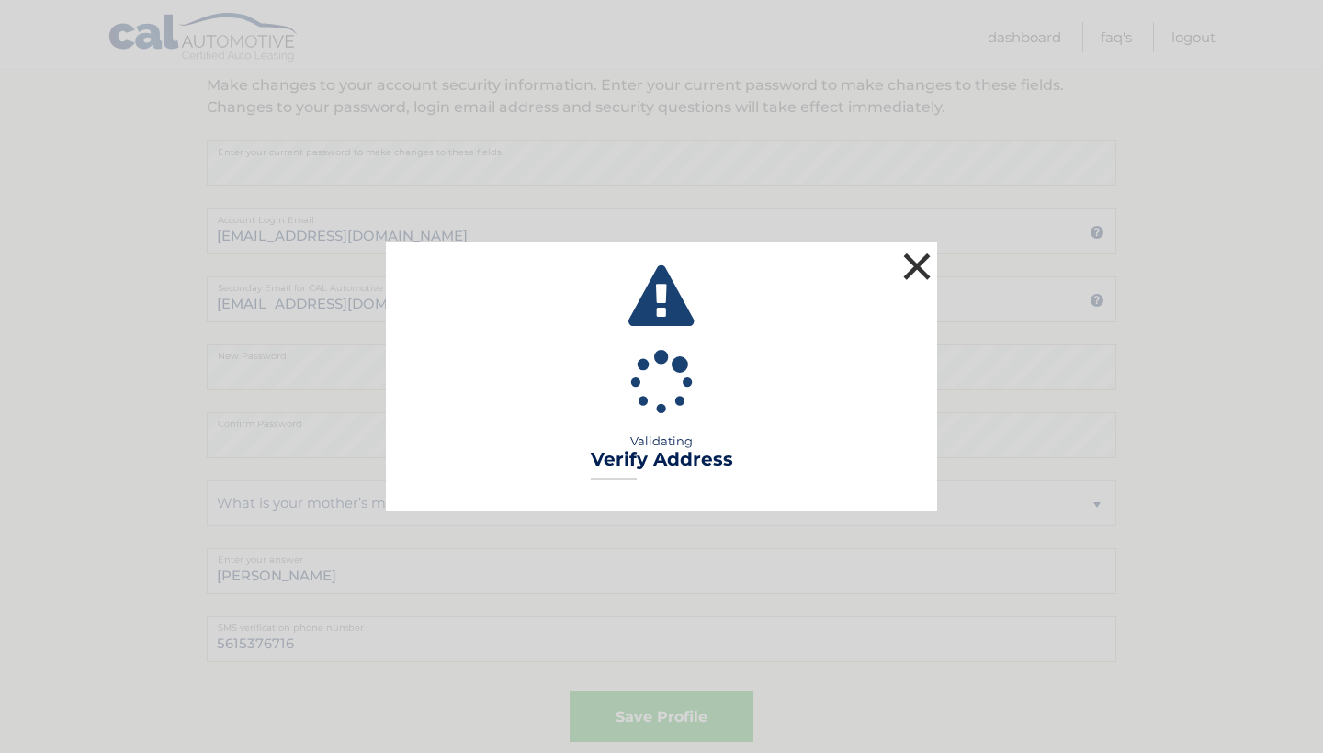
click at [915, 269] on button "×" at bounding box center [916, 266] width 37 height 37
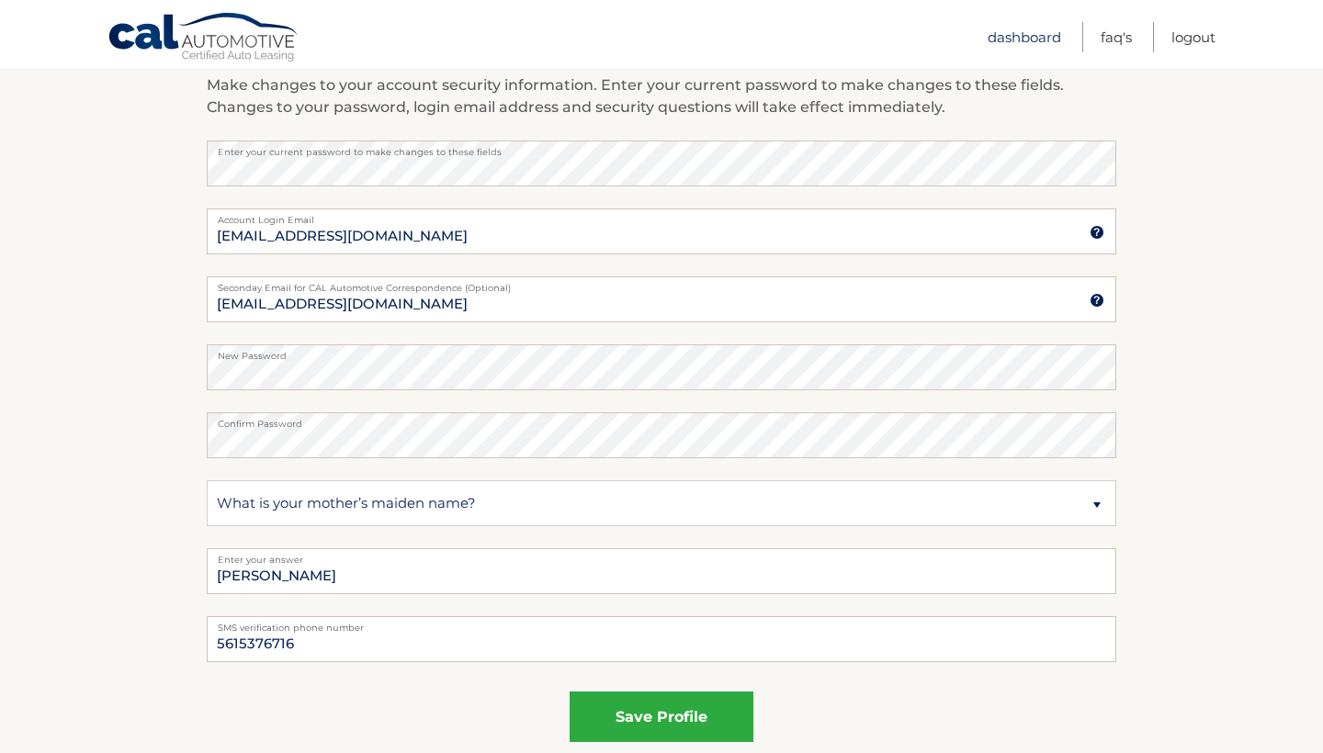
click at [1013, 42] on link "Dashboard" at bounding box center [1023, 37] width 73 height 30
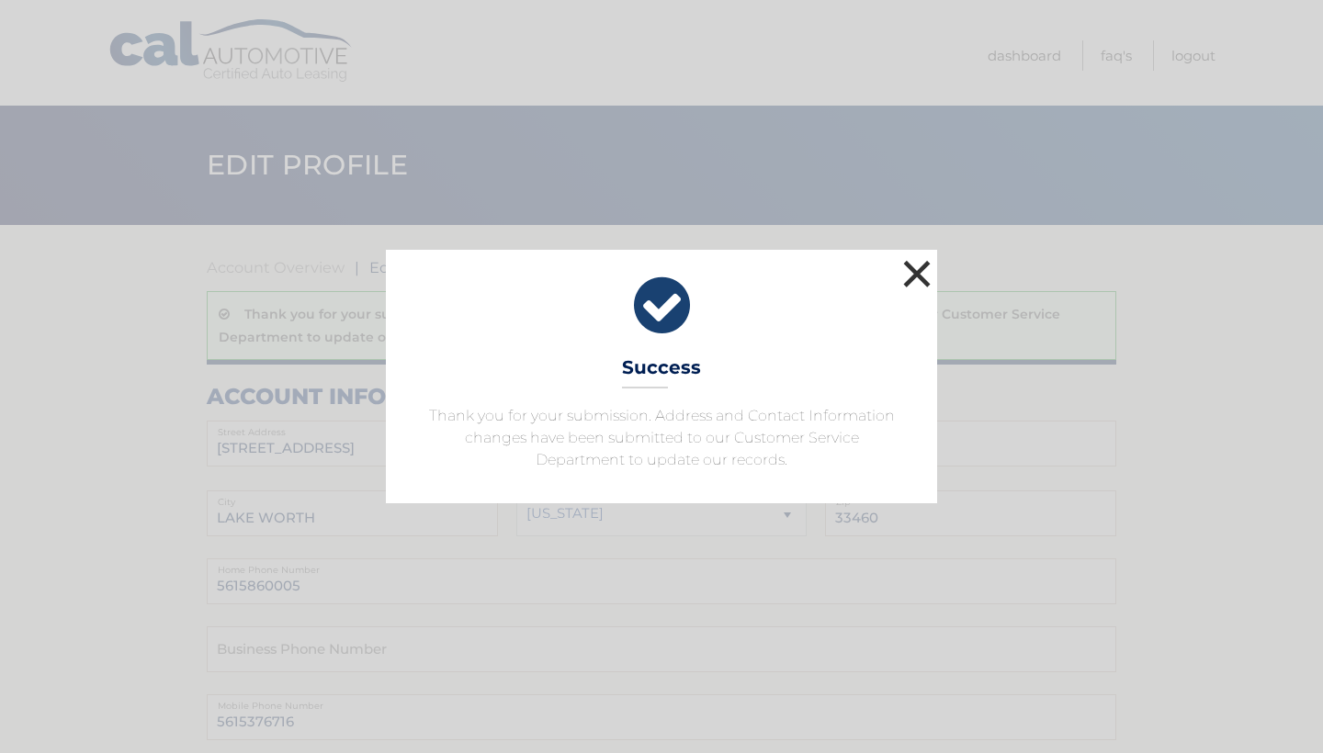
click at [911, 279] on button "×" at bounding box center [916, 273] width 37 height 37
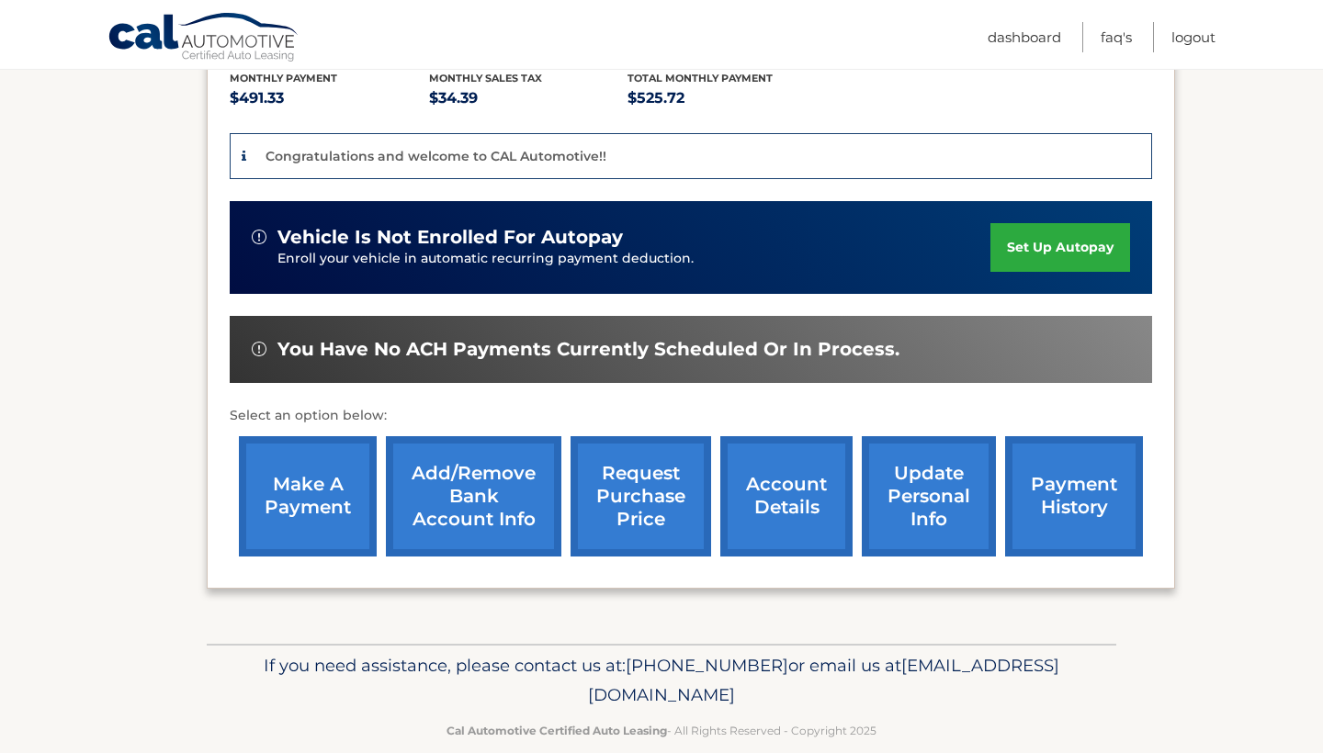
scroll to position [423, 0]
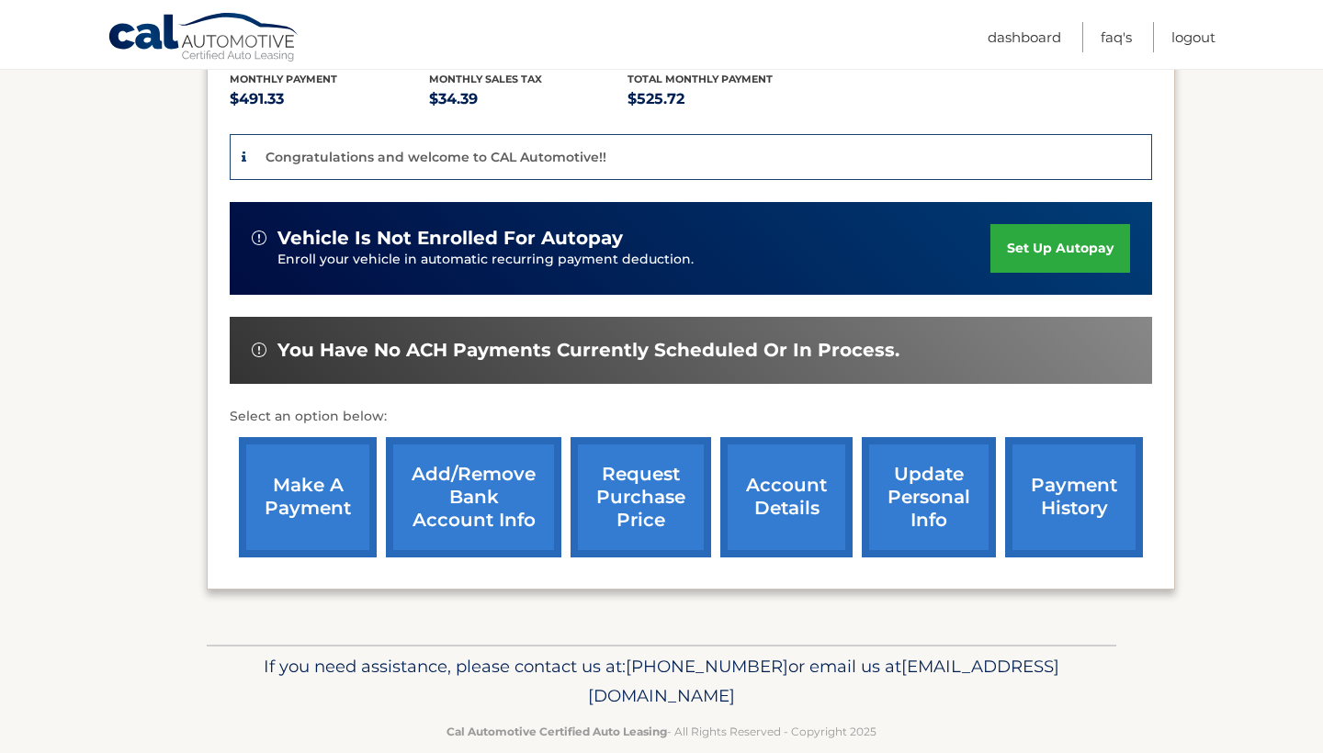
click at [795, 482] on link "account details" at bounding box center [786, 497] width 132 height 120
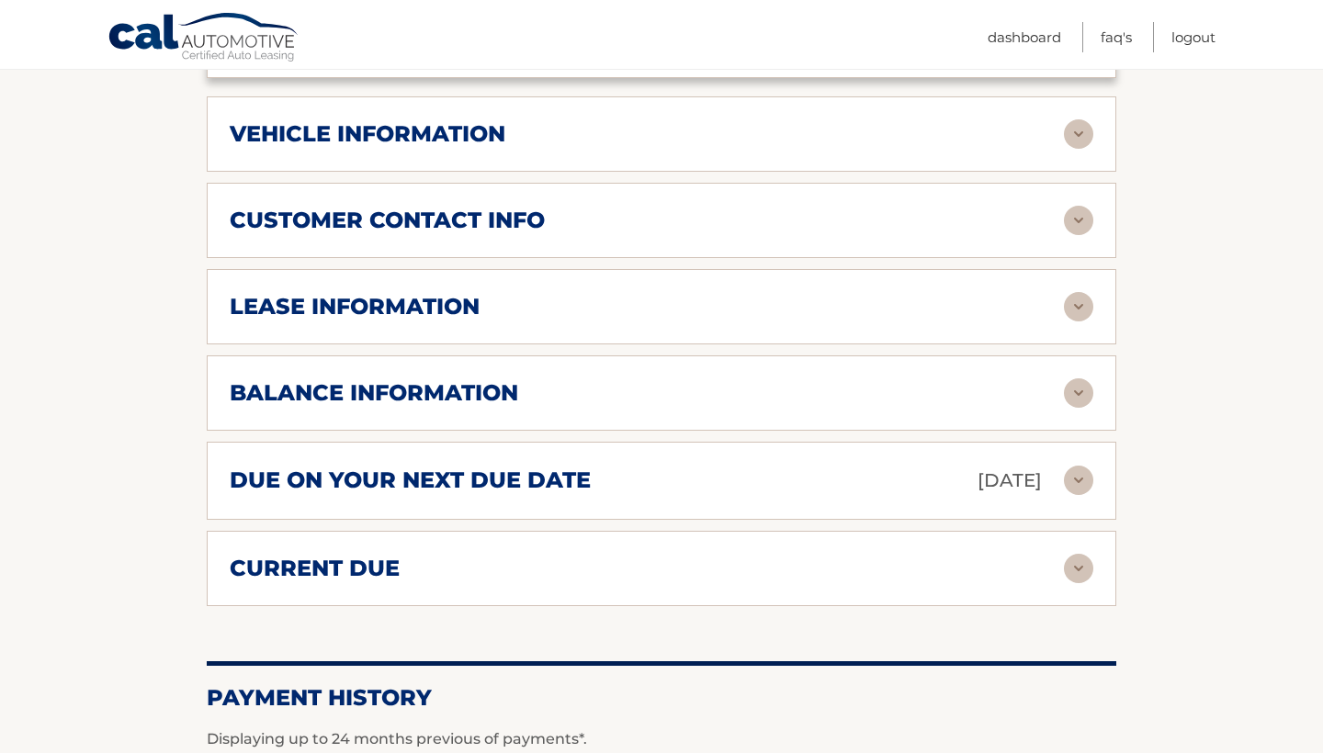
scroll to position [747, 0]
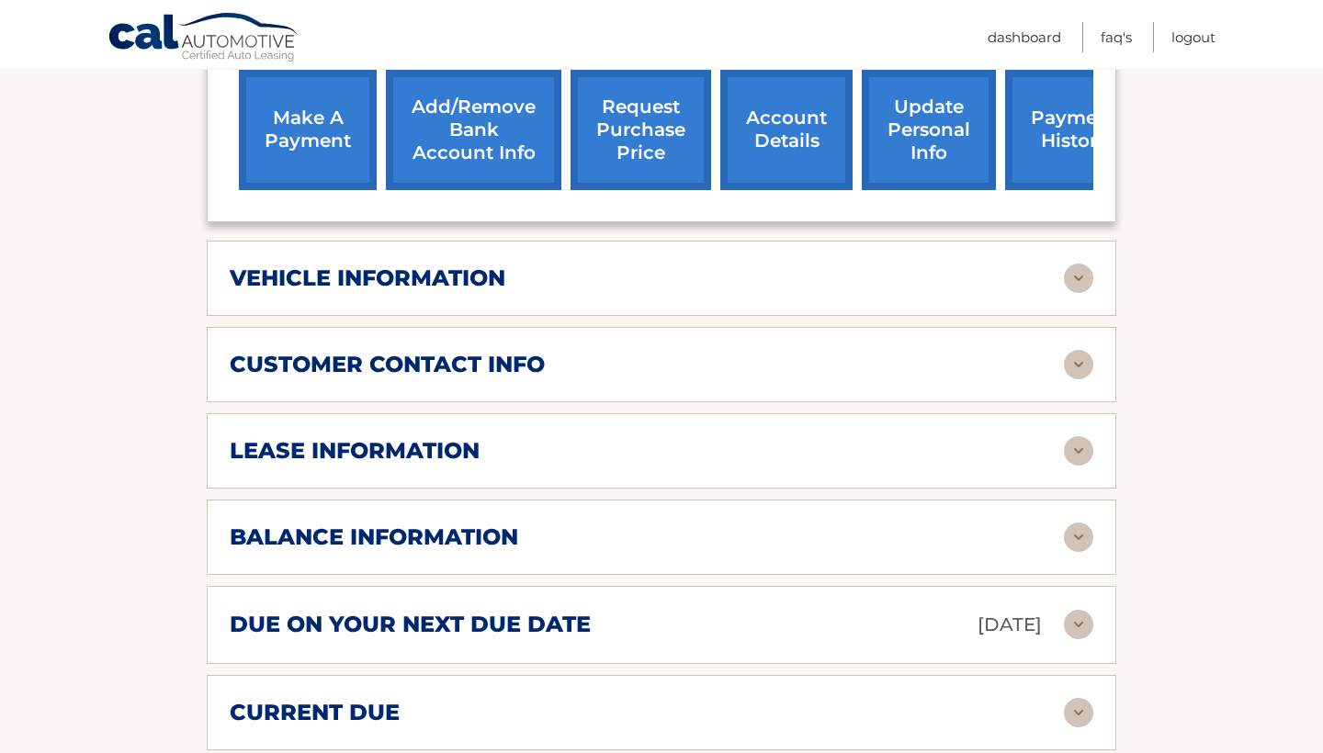
click at [796, 351] on div "customer contact info" at bounding box center [647, 365] width 834 height 28
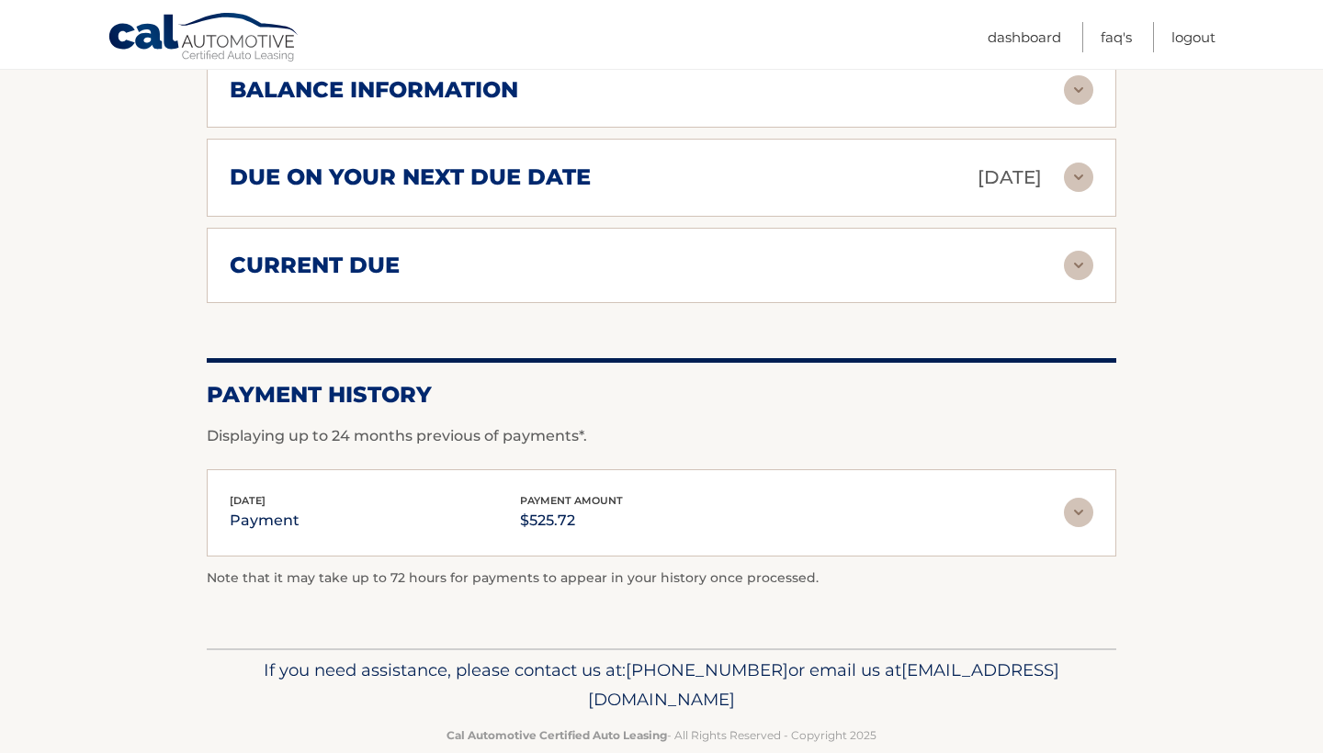
scroll to position [1555, 0]
click at [1068, 252] on img at bounding box center [1078, 266] width 29 height 29
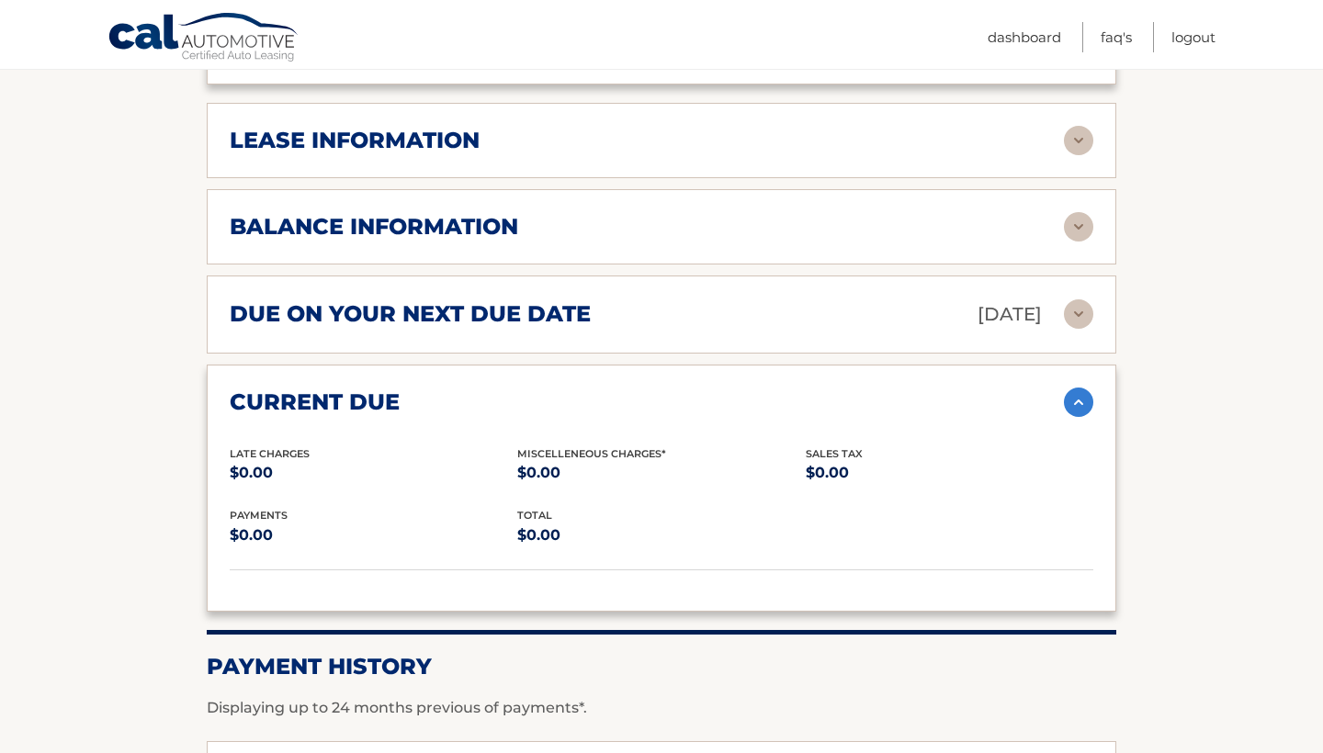
scroll to position [1413, 0]
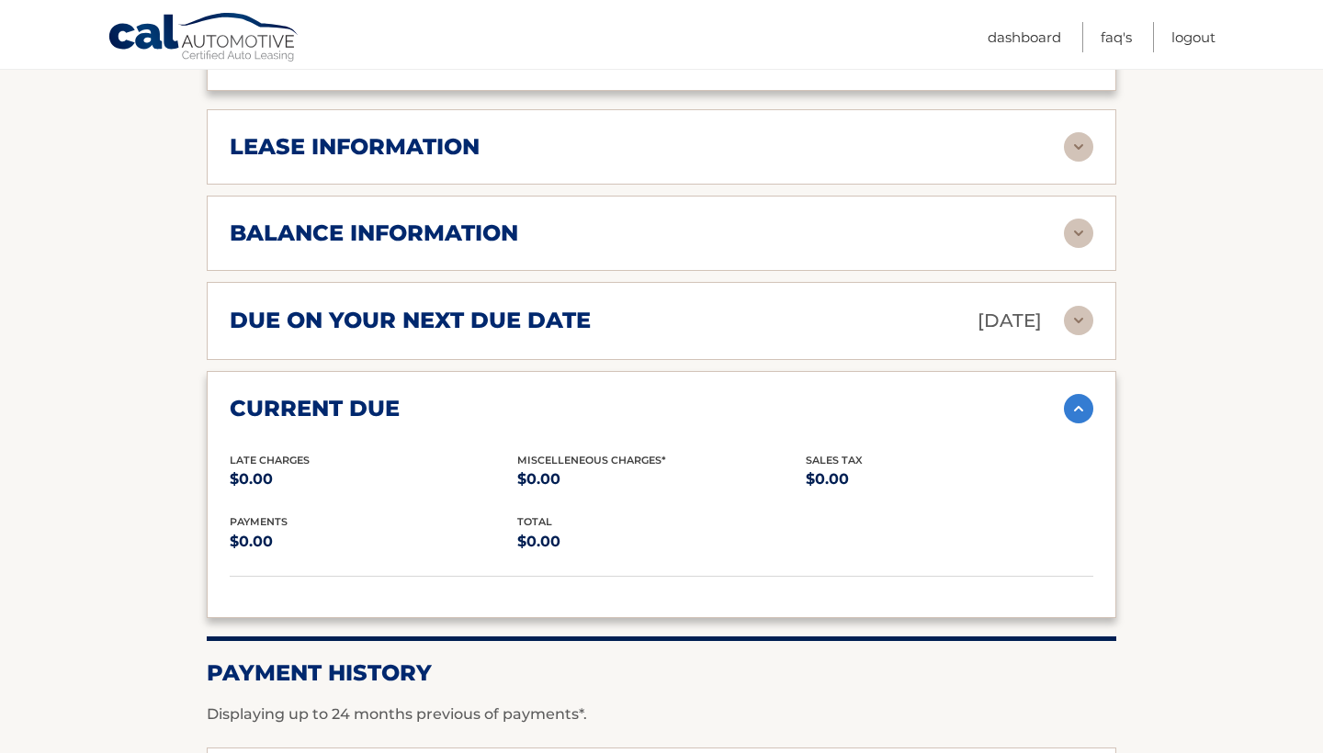
click at [1068, 306] on img at bounding box center [1078, 320] width 29 height 29
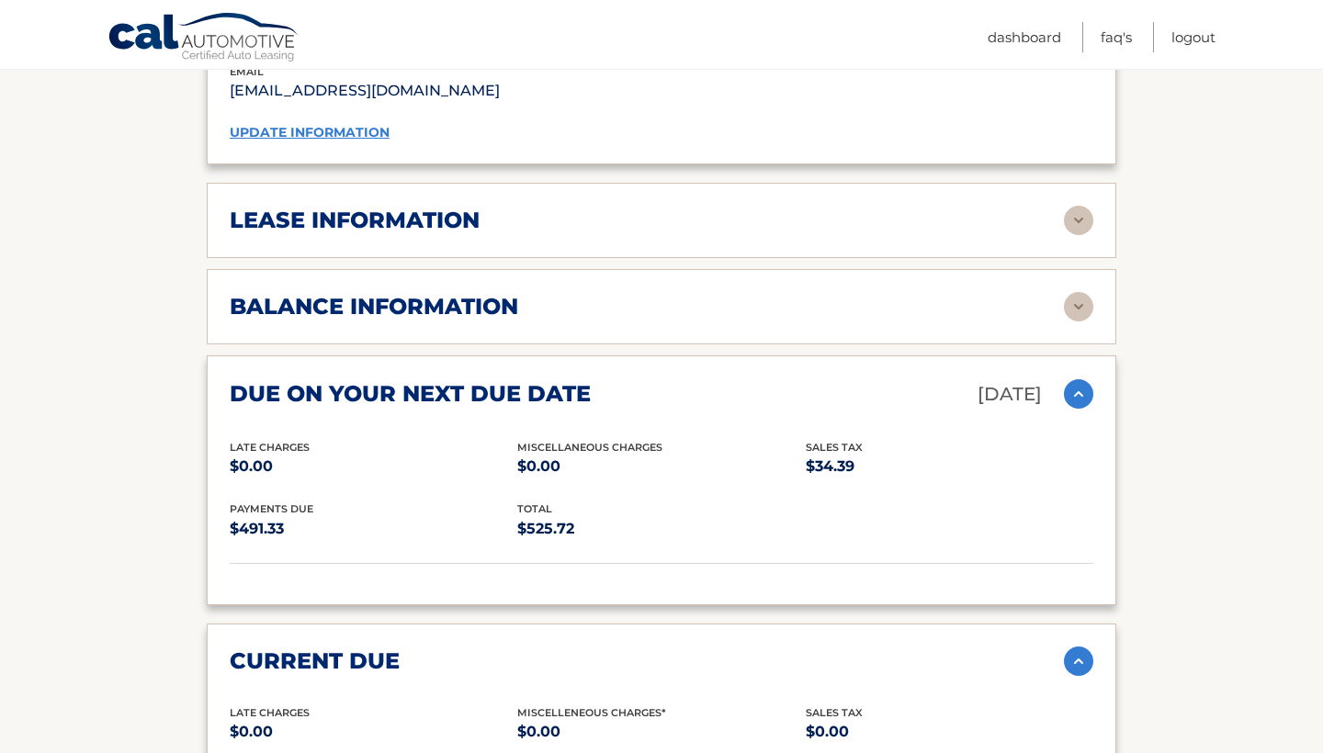
scroll to position [1324, 0]
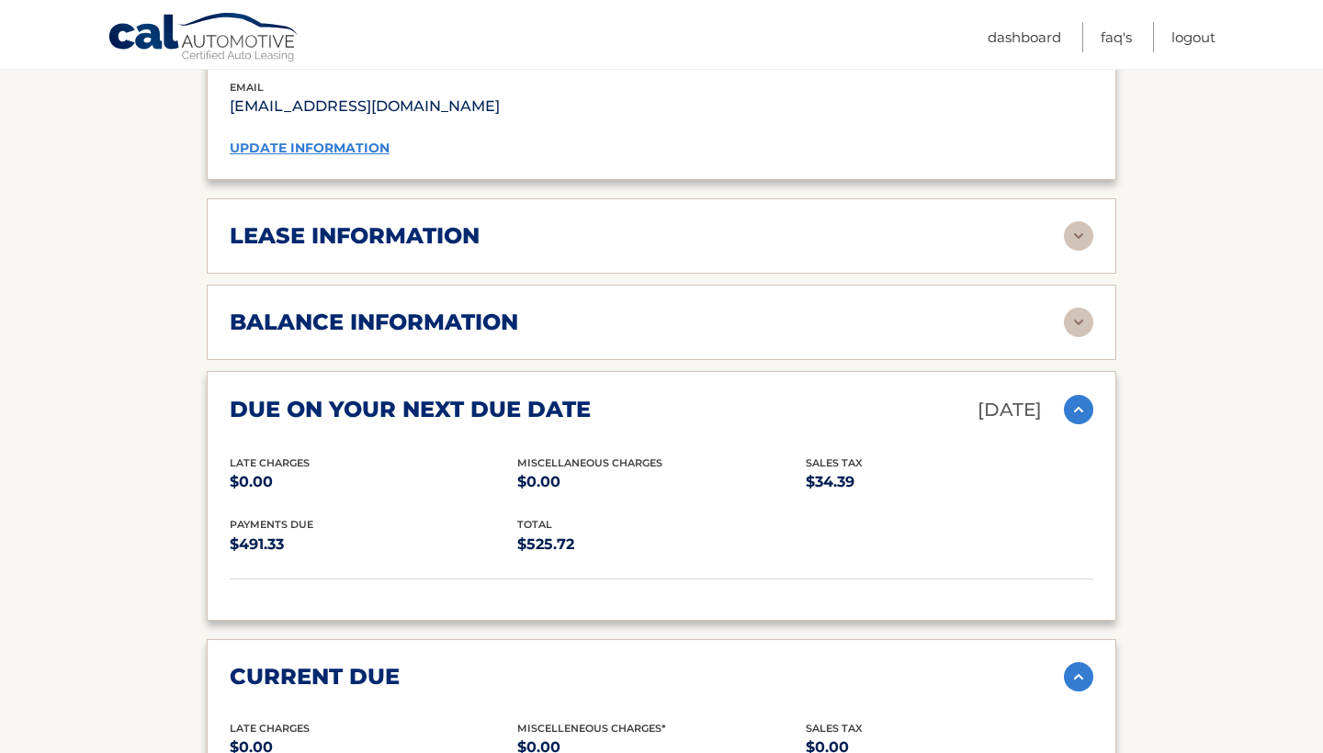
click at [1075, 308] on img at bounding box center [1078, 322] width 29 height 29
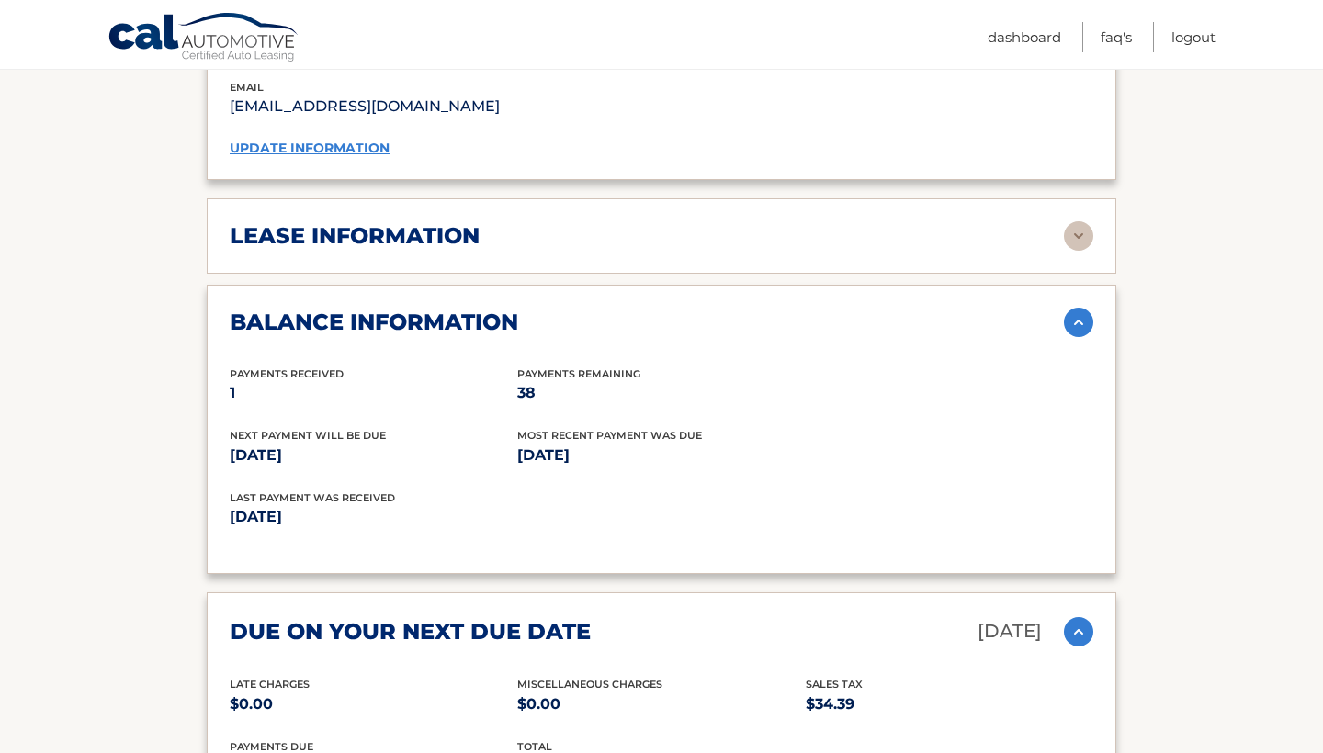
click at [1074, 221] on img at bounding box center [1078, 235] width 29 height 29
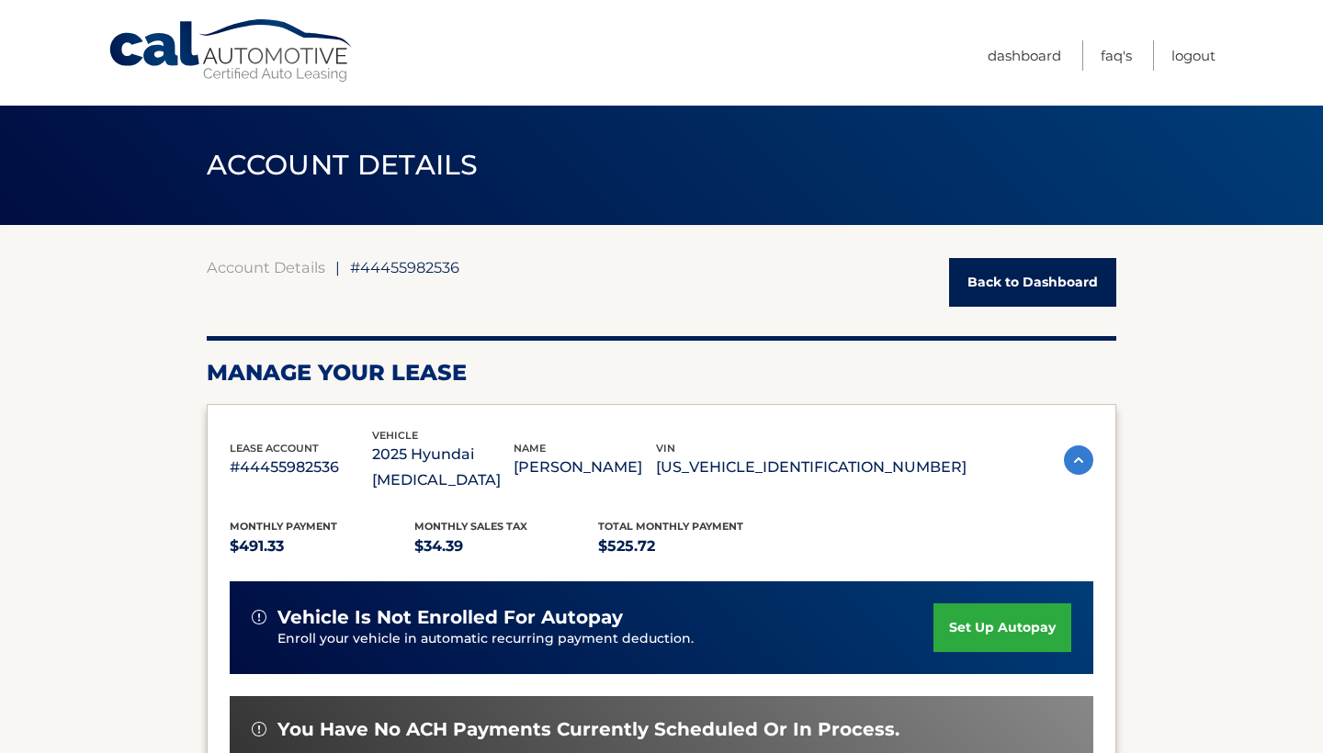
scroll to position [0, 0]
click at [1181, 50] on link "Logout" at bounding box center [1193, 55] width 44 height 30
